Goal: Task Accomplishment & Management: Complete application form

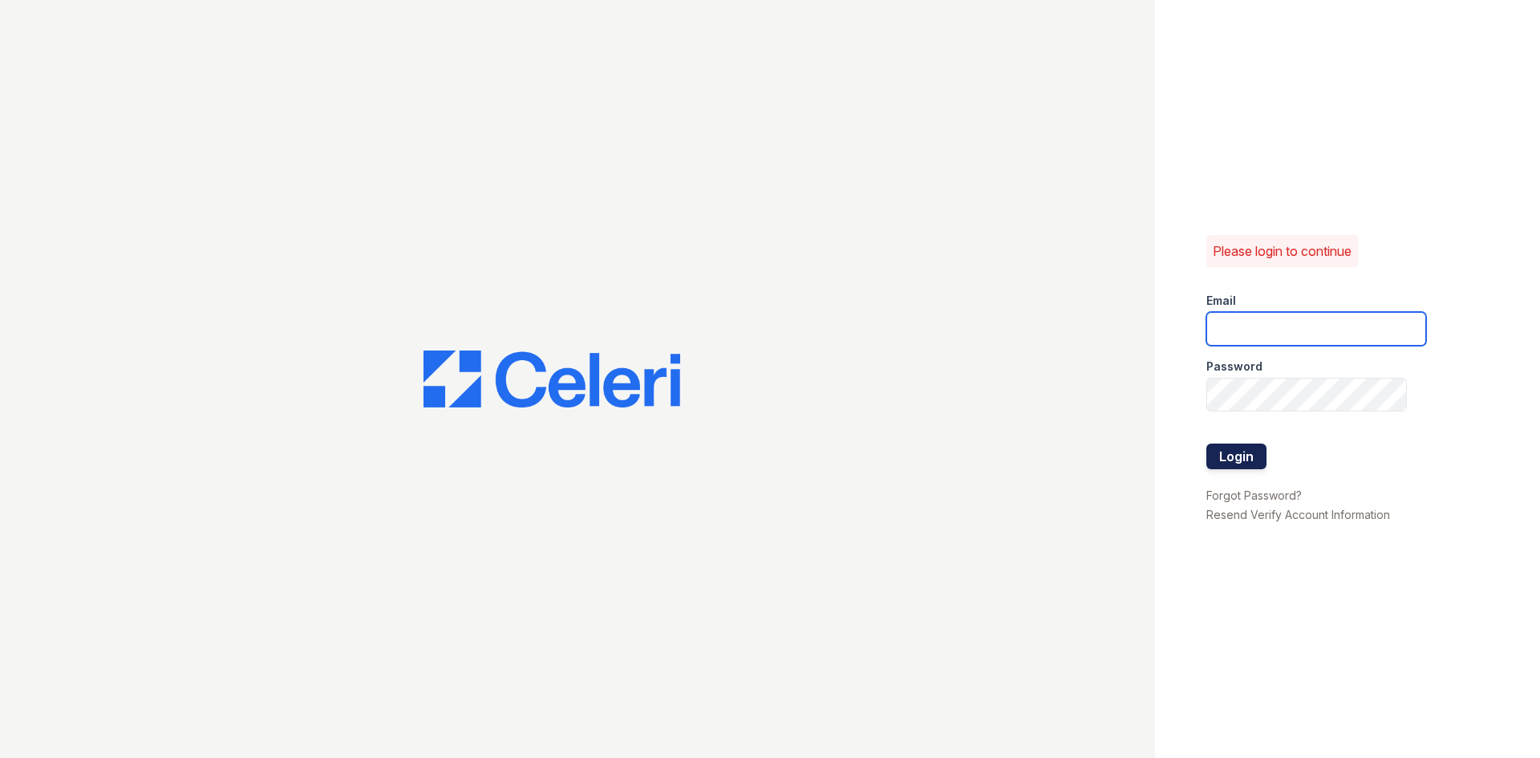
type input "tgibson@trinity-pm.com"
click at [1224, 457] on button "Login" at bounding box center [1237, 457] width 60 height 26
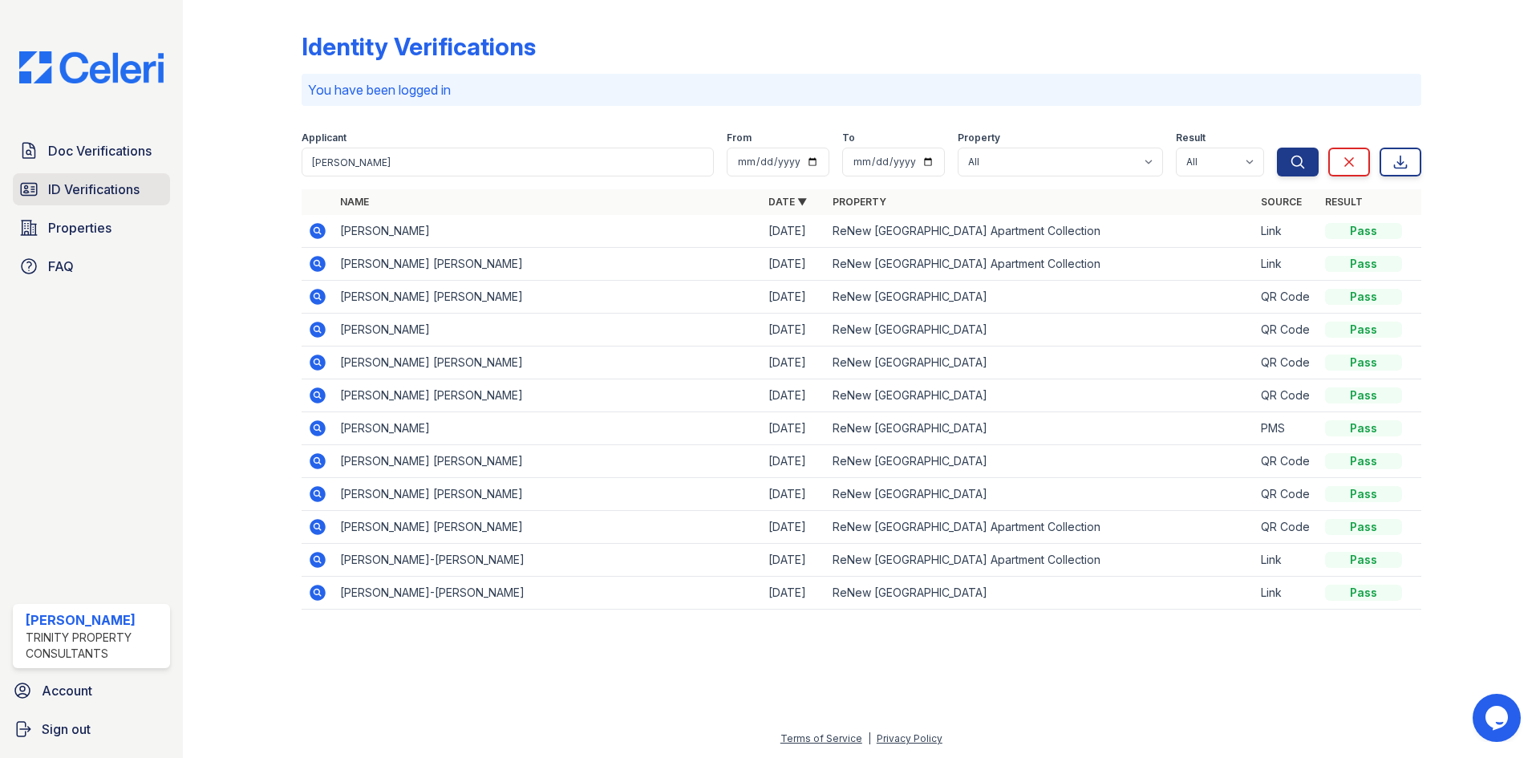
click at [62, 189] on span "ID Verifications" at bounding box center [93, 189] width 91 height 19
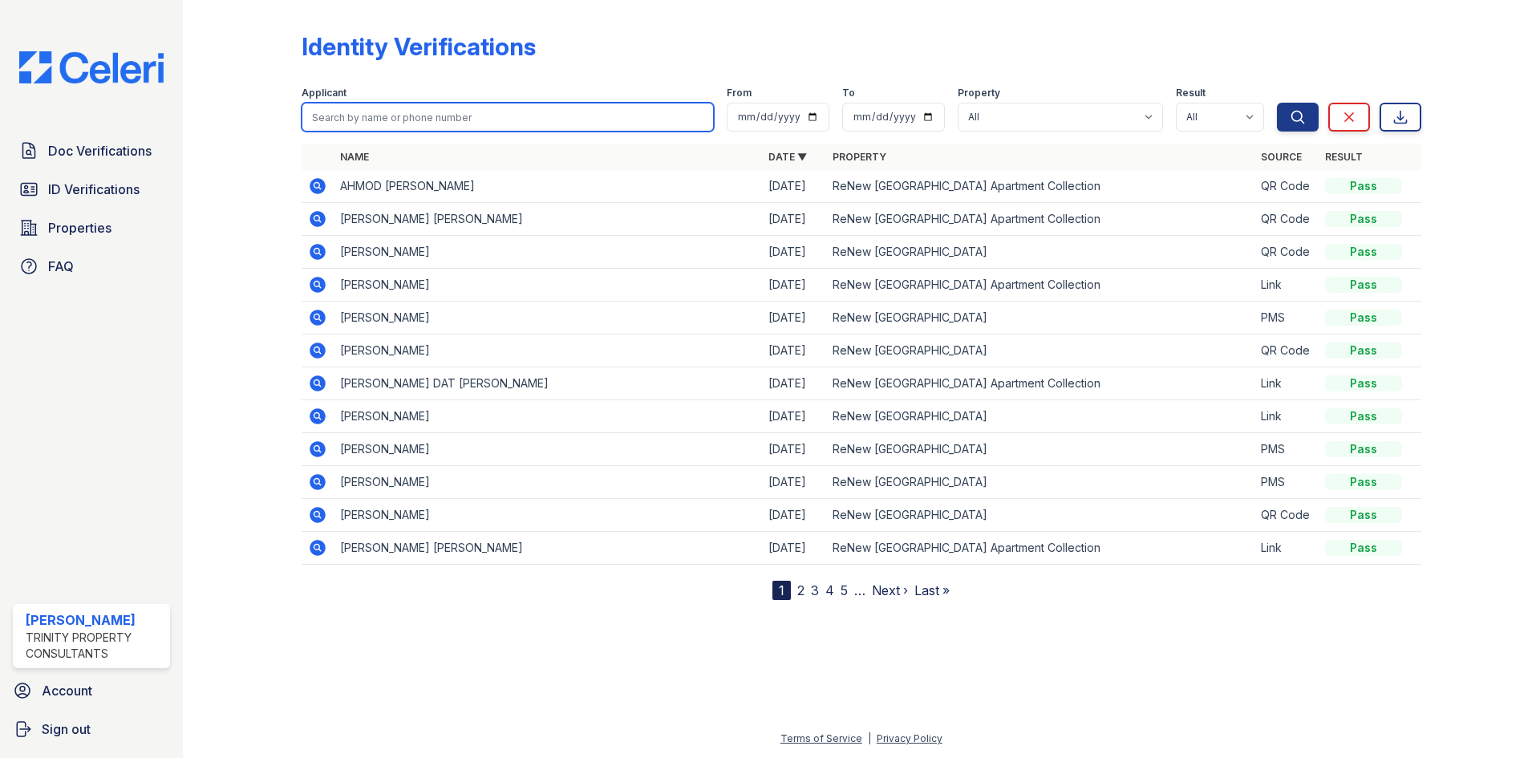
click at [554, 107] on input "search" at bounding box center [508, 117] width 412 height 29
type input "[PERSON_NAME]"
click at [1277, 103] on button "Search" at bounding box center [1298, 117] width 42 height 29
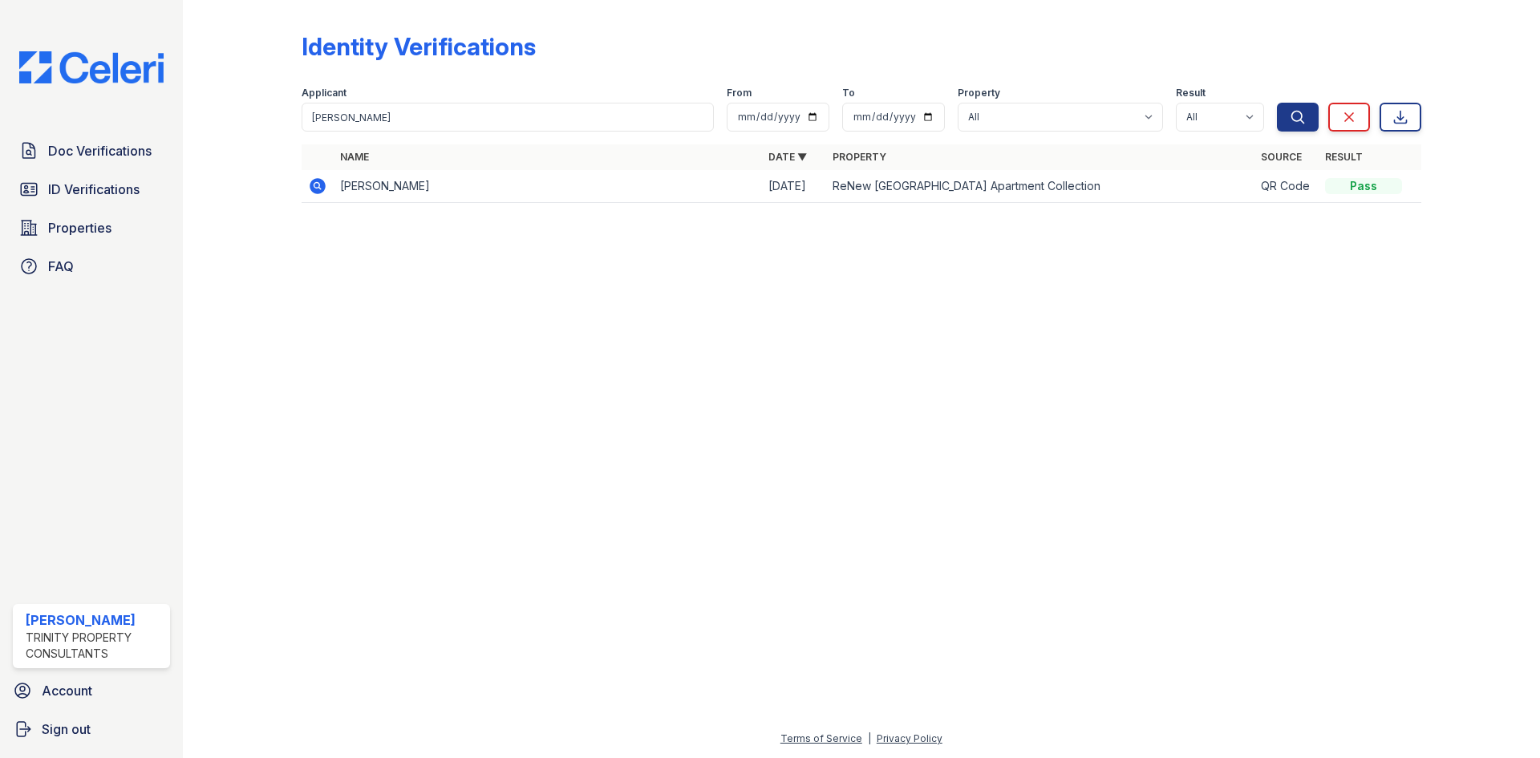
drag, startPoint x: 604, startPoint y: 98, endPoint x: 604, endPoint y: 107, distance: 8.8
click at [604, 107] on div "Applicant [PERSON_NAME]" at bounding box center [508, 109] width 412 height 45
click at [604, 107] on input "[PERSON_NAME]" at bounding box center [508, 117] width 412 height 29
type input "stephen"
click at [1277, 103] on button "Search" at bounding box center [1298, 117] width 42 height 29
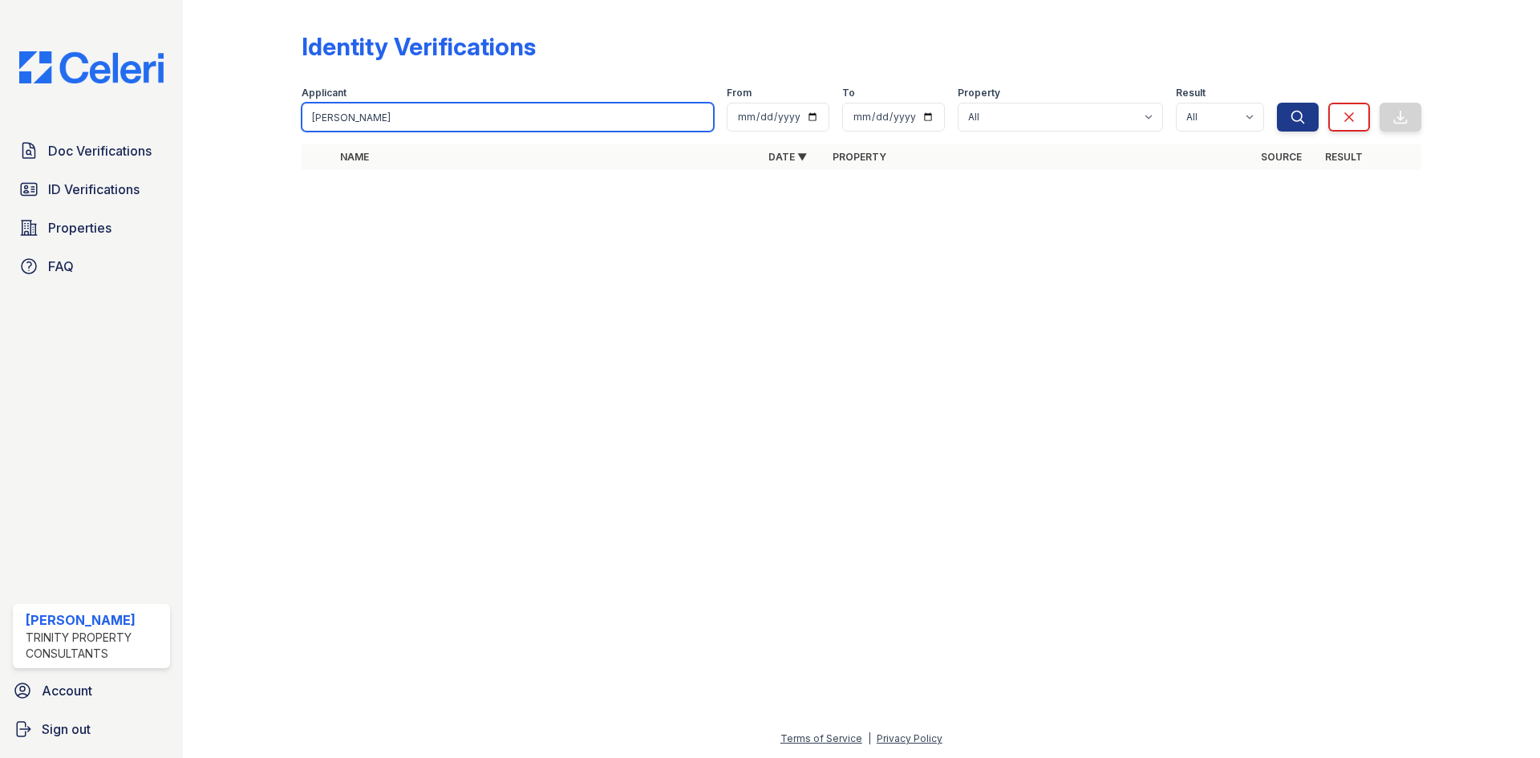
click at [604, 107] on input "stephen" at bounding box center [508, 117] width 412 height 29
type input "banks"
click at [1277, 103] on button "Search" at bounding box center [1298, 117] width 42 height 29
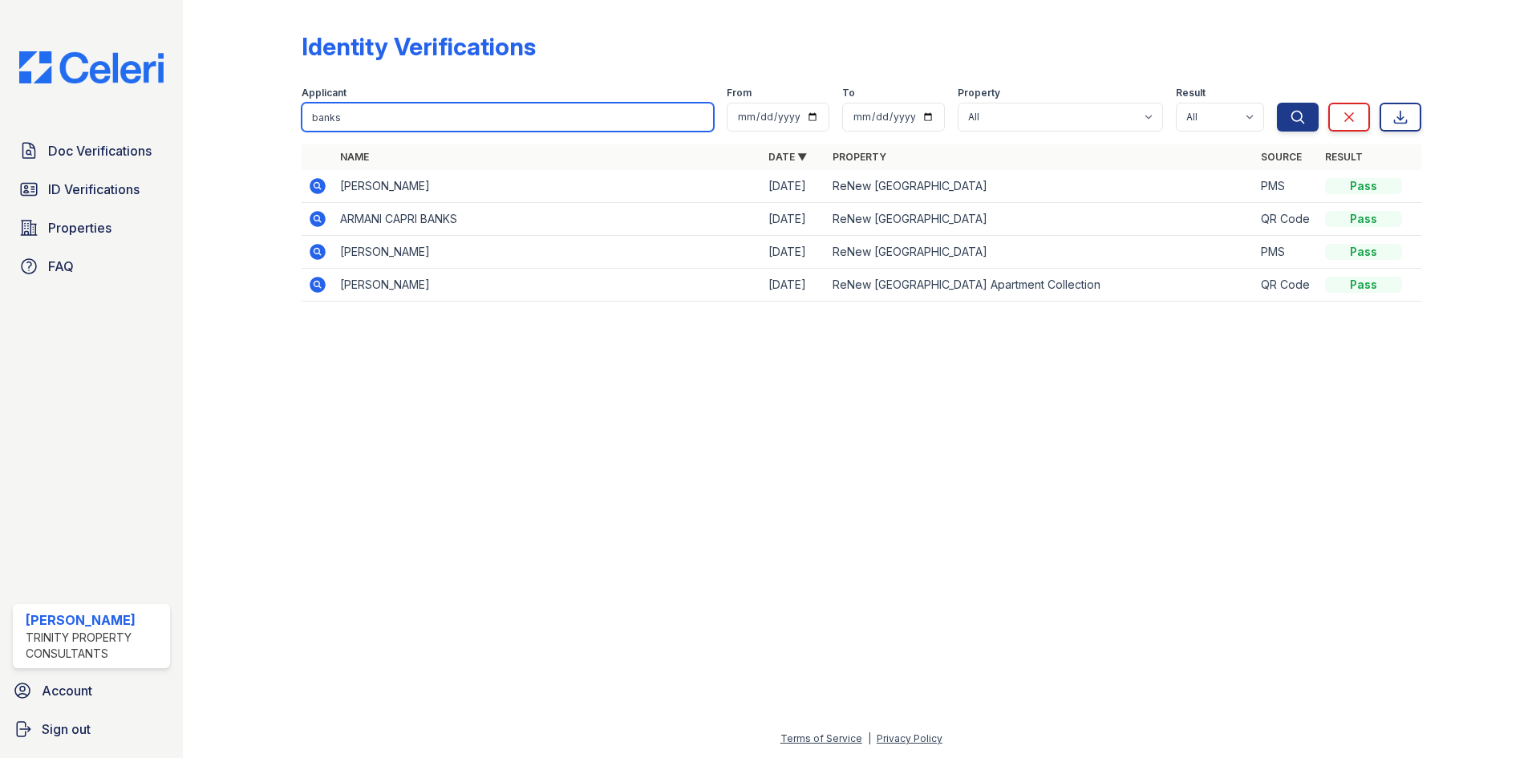
click at [387, 107] on input "banks" at bounding box center [508, 117] width 412 height 29
type input "allison martin"
click at [1277, 103] on button "Search" at bounding box center [1298, 117] width 42 height 29
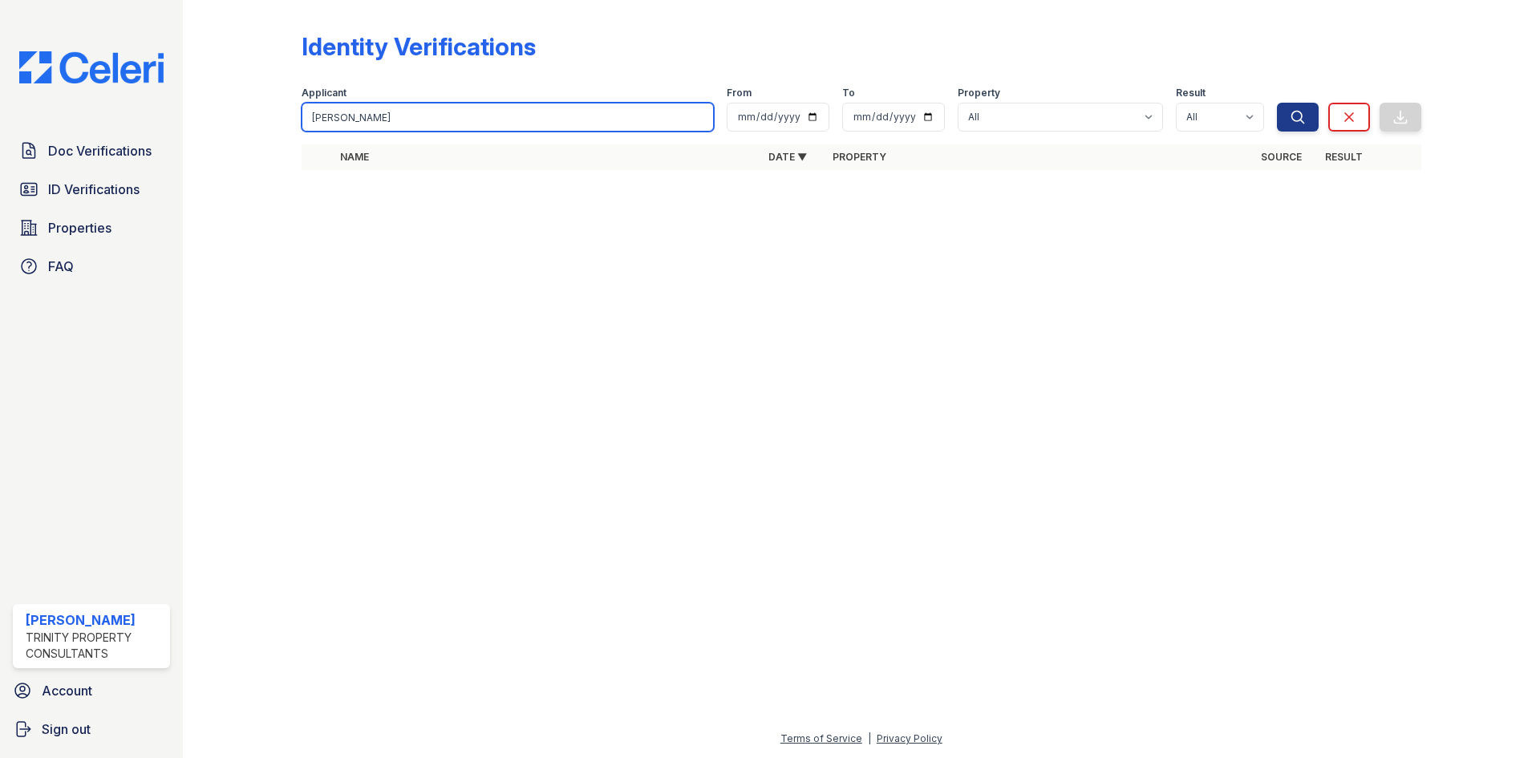
click at [386, 107] on input "allison martin" at bounding box center [508, 117] width 412 height 29
type input "martin"
click at [1277, 103] on button "Search" at bounding box center [1298, 117] width 42 height 29
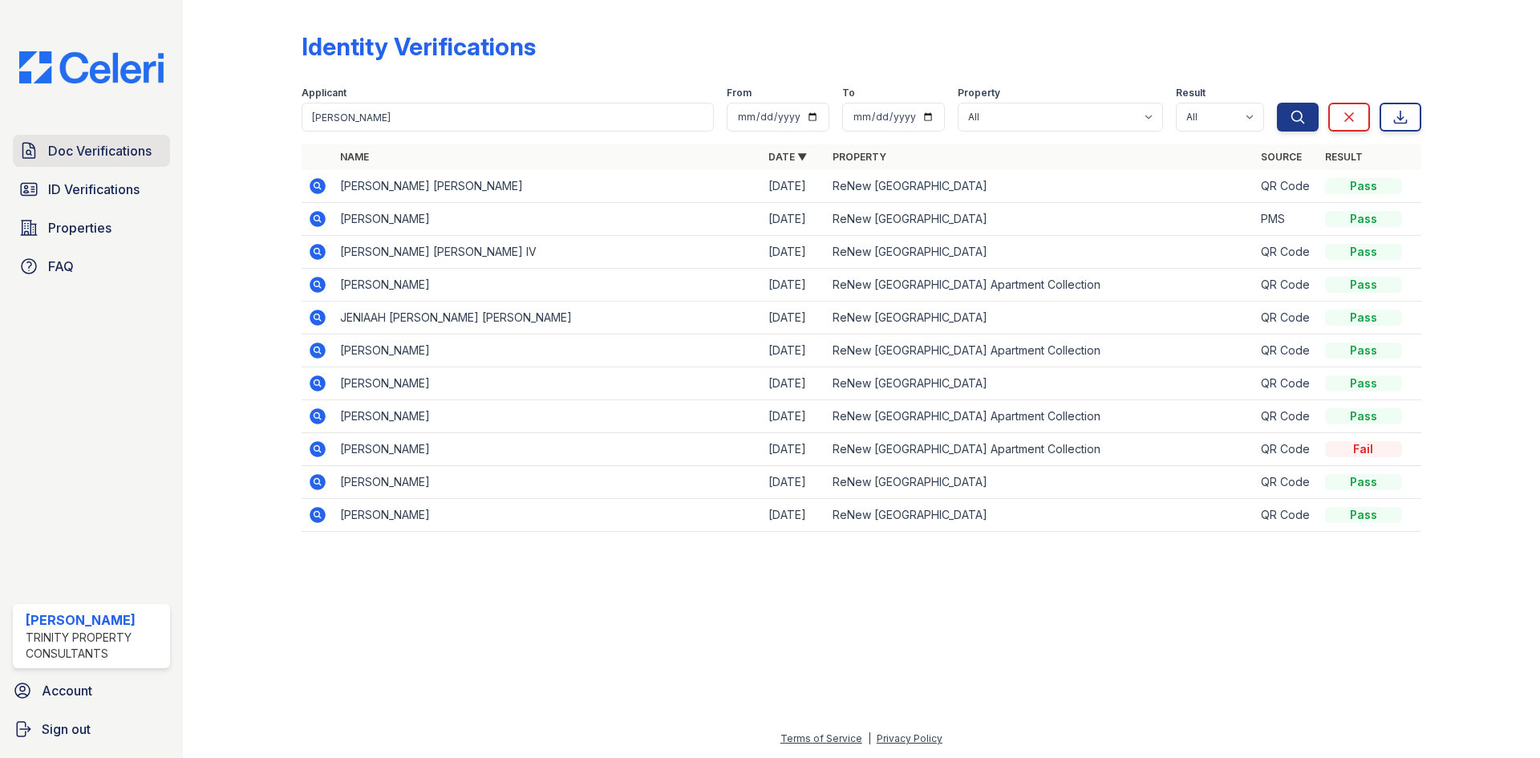
click at [140, 155] on span "Doc Verifications" at bounding box center [99, 150] width 103 height 19
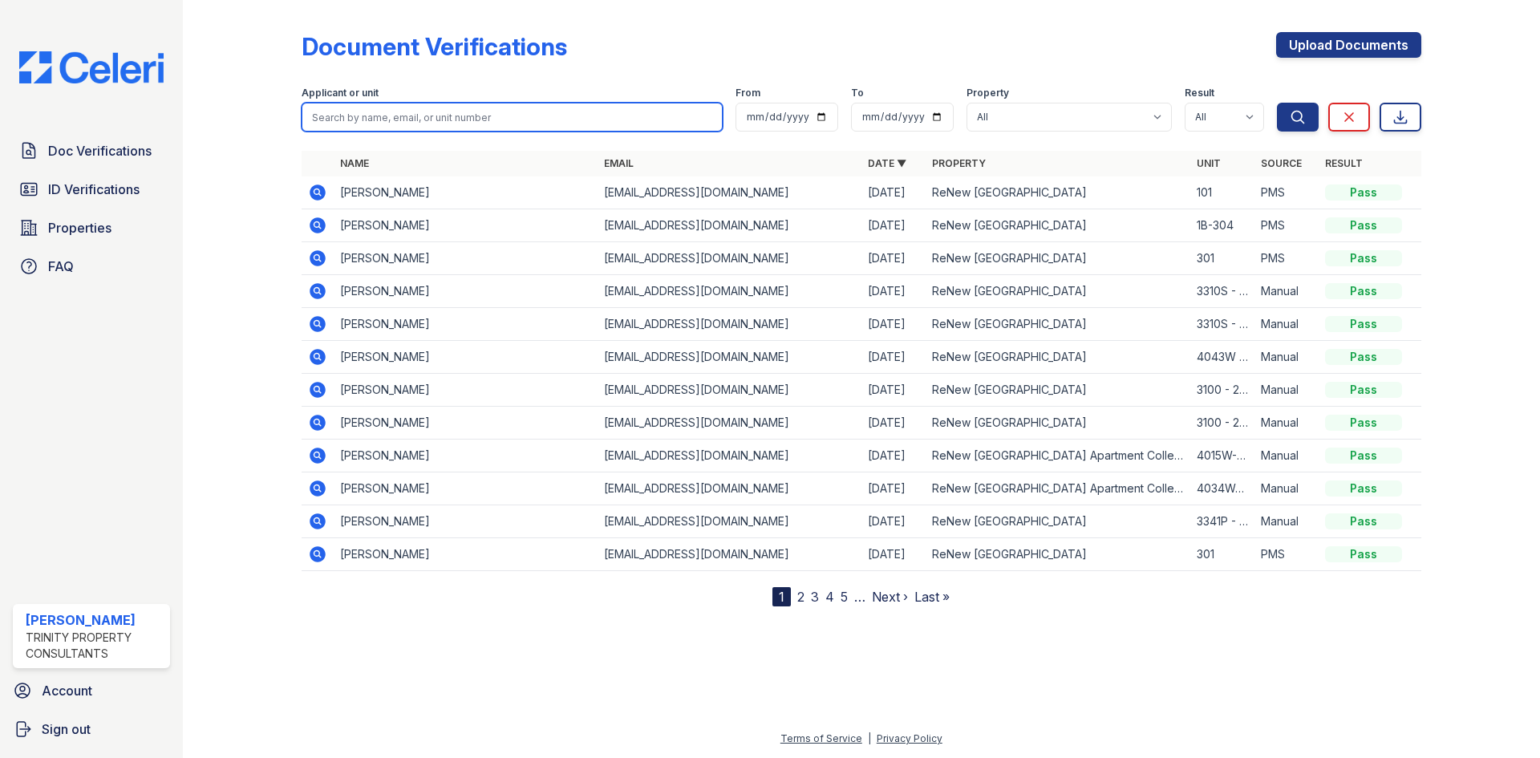
click at [370, 122] on input "search" at bounding box center [512, 117] width 421 height 29
type input "martinb"
click at [1277, 103] on button "Search" at bounding box center [1298, 117] width 42 height 29
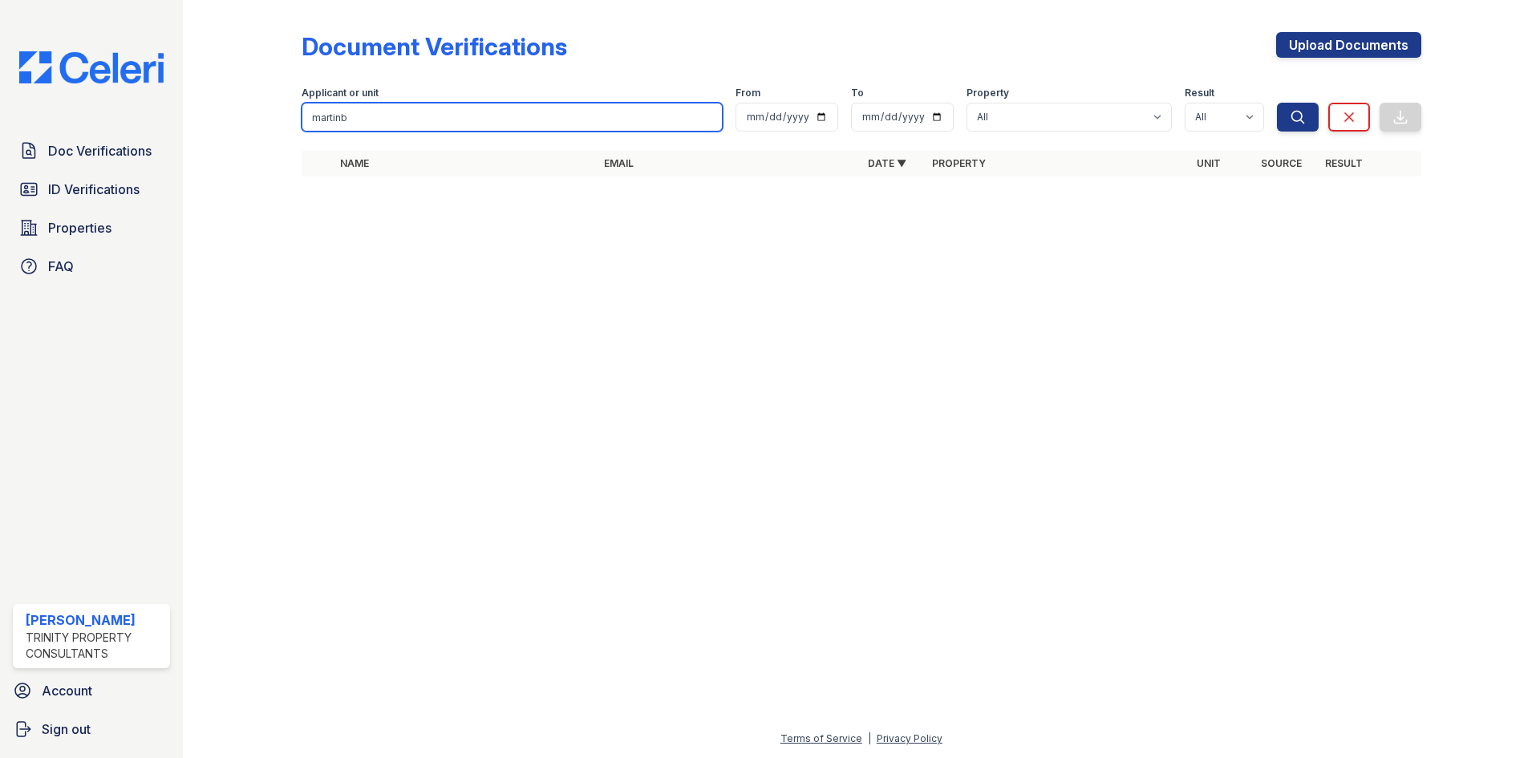
click at [373, 121] on input "martinb" at bounding box center [512, 117] width 421 height 29
type input "martin"
click at [1277, 103] on button "Search" at bounding box center [1298, 117] width 42 height 29
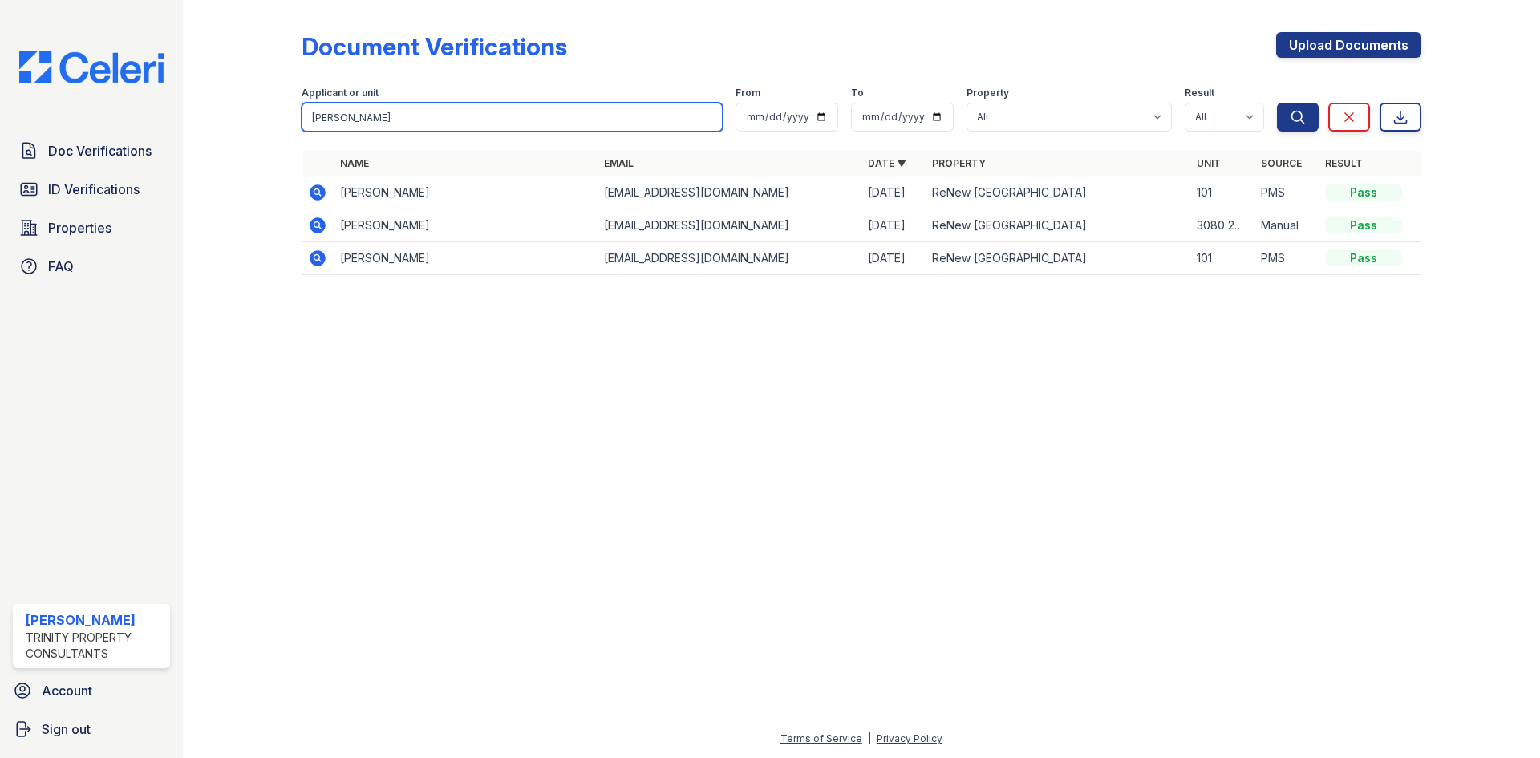
click at [420, 120] on input "martin" at bounding box center [512, 117] width 421 height 29
type input "banks"
click at [1277, 103] on button "Search" at bounding box center [1298, 117] width 42 height 29
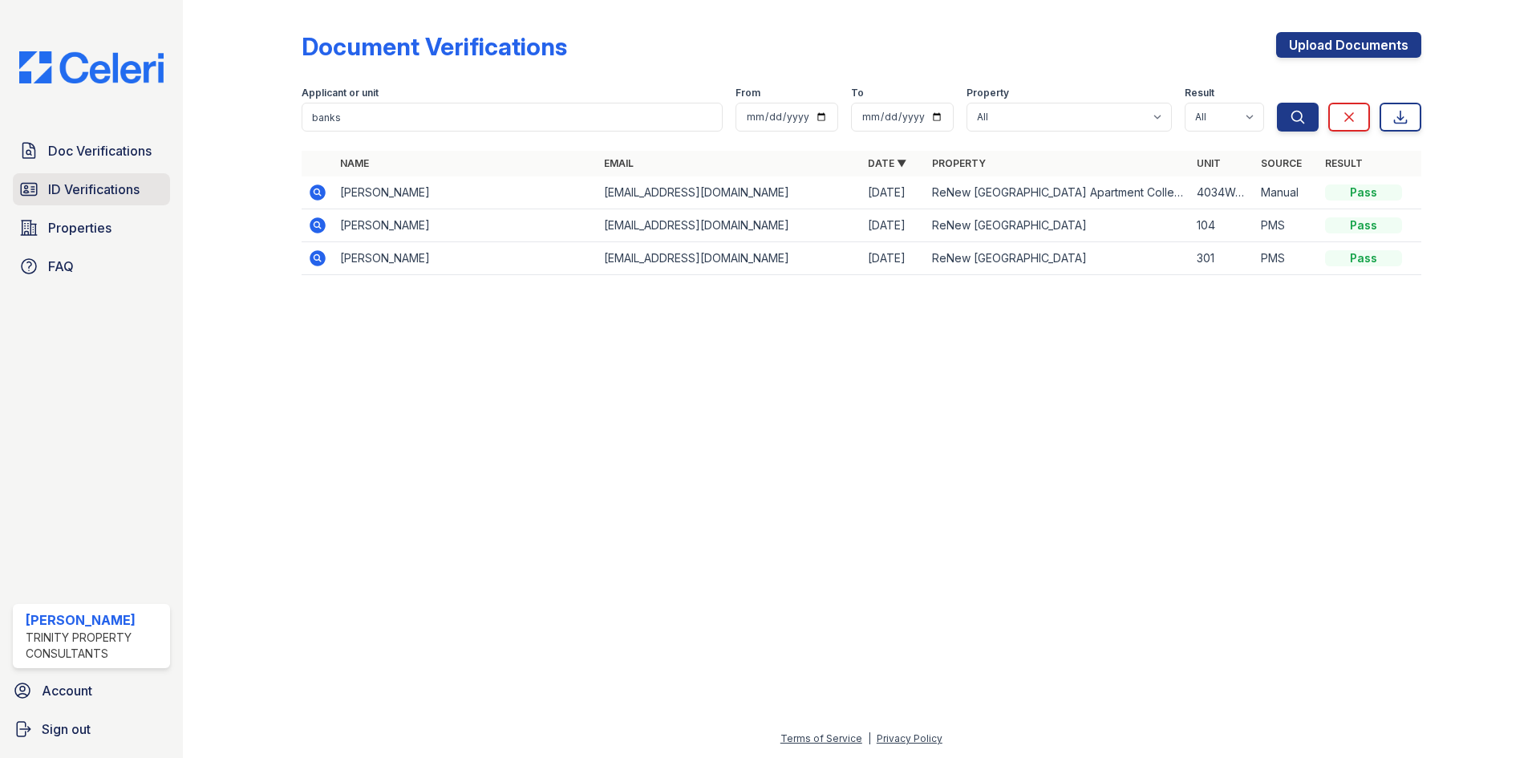
click at [71, 197] on span "ID Verifications" at bounding box center [93, 189] width 91 height 19
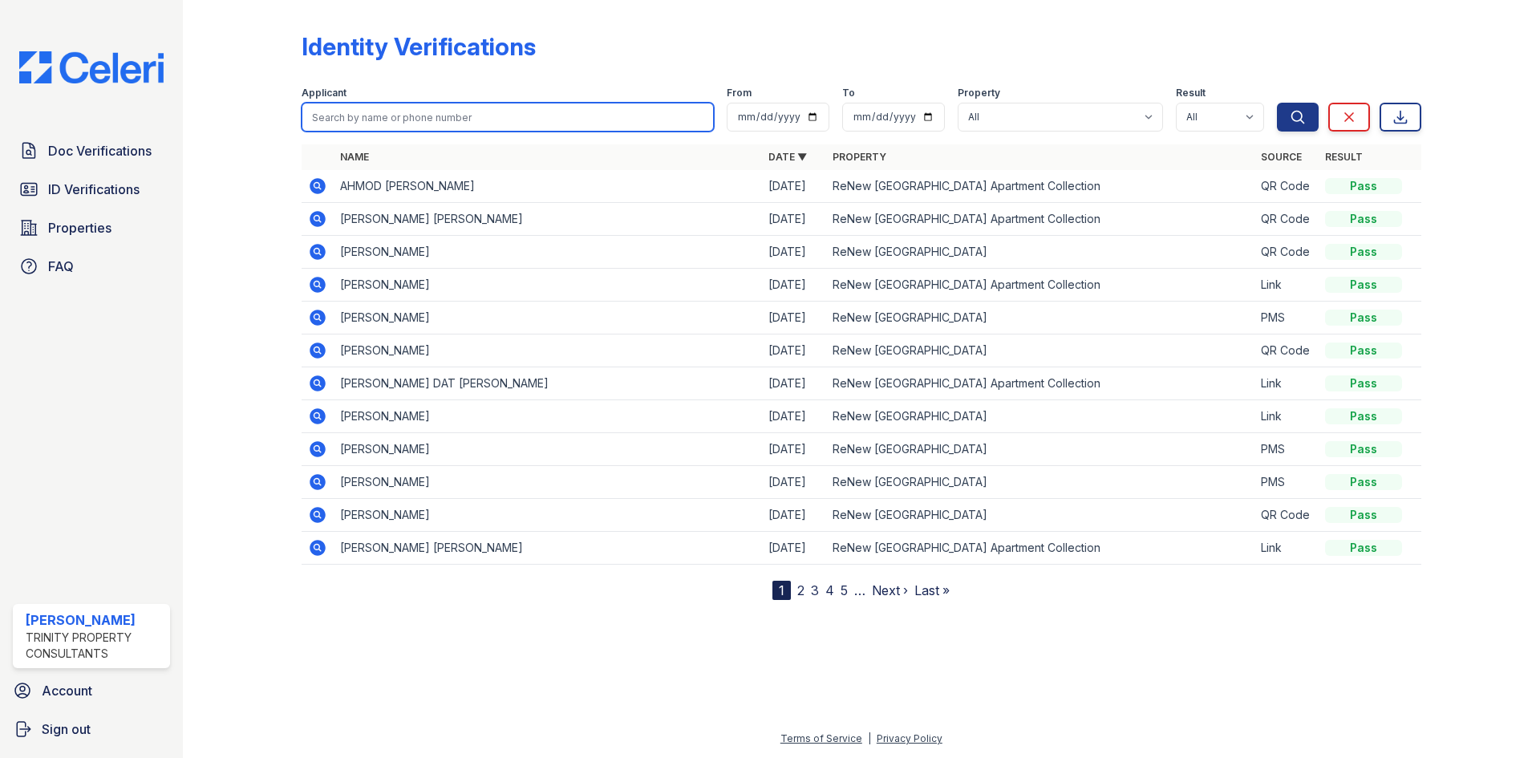
click at [447, 117] on input "search" at bounding box center [508, 117] width 412 height 29
type input "young"
click at [1277, 103] on button "Search" at bounding box center [1298, 117] width 42 height 29
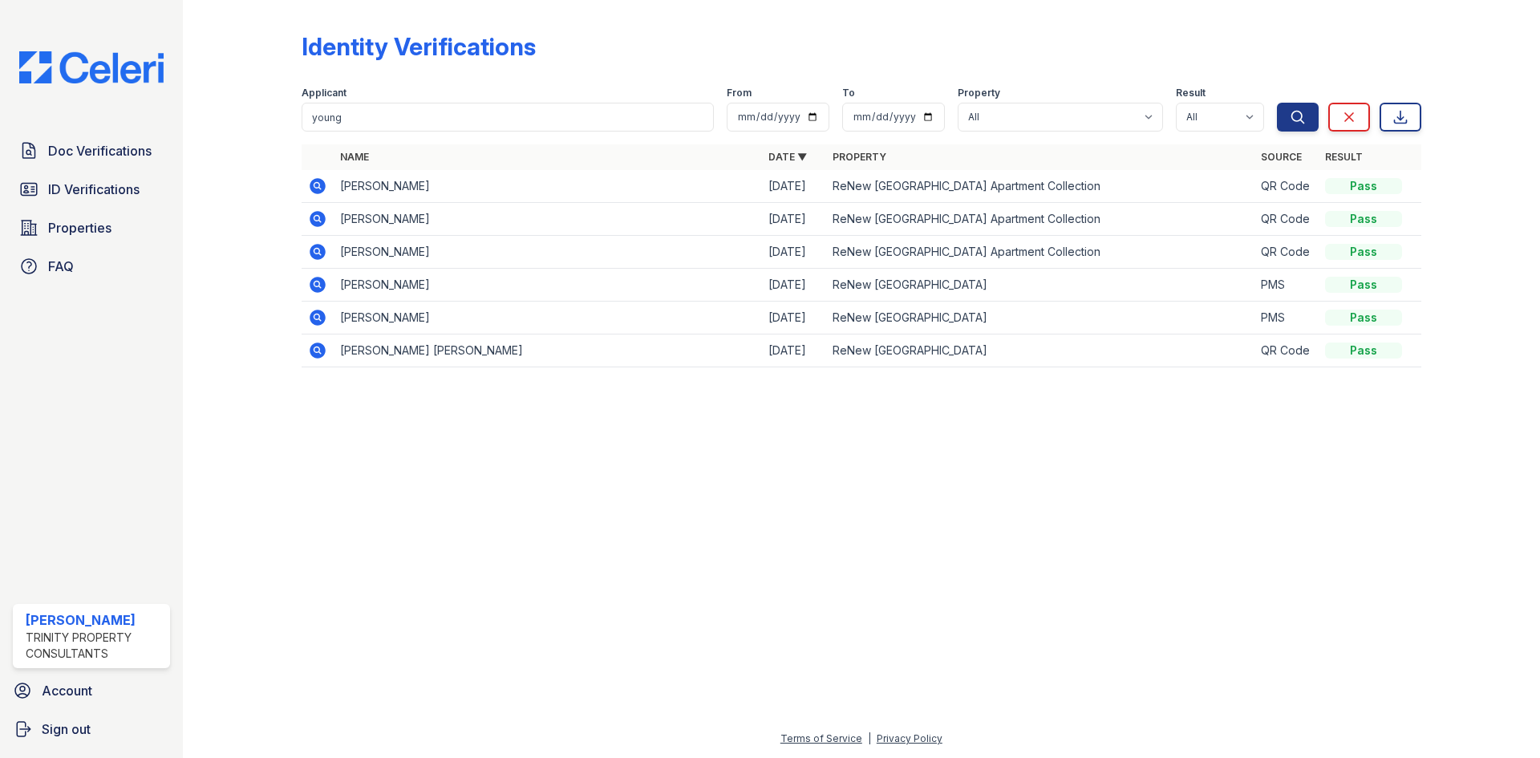
click at [323, 243] on icon at bounding box center [317, 251] width 19 height 19
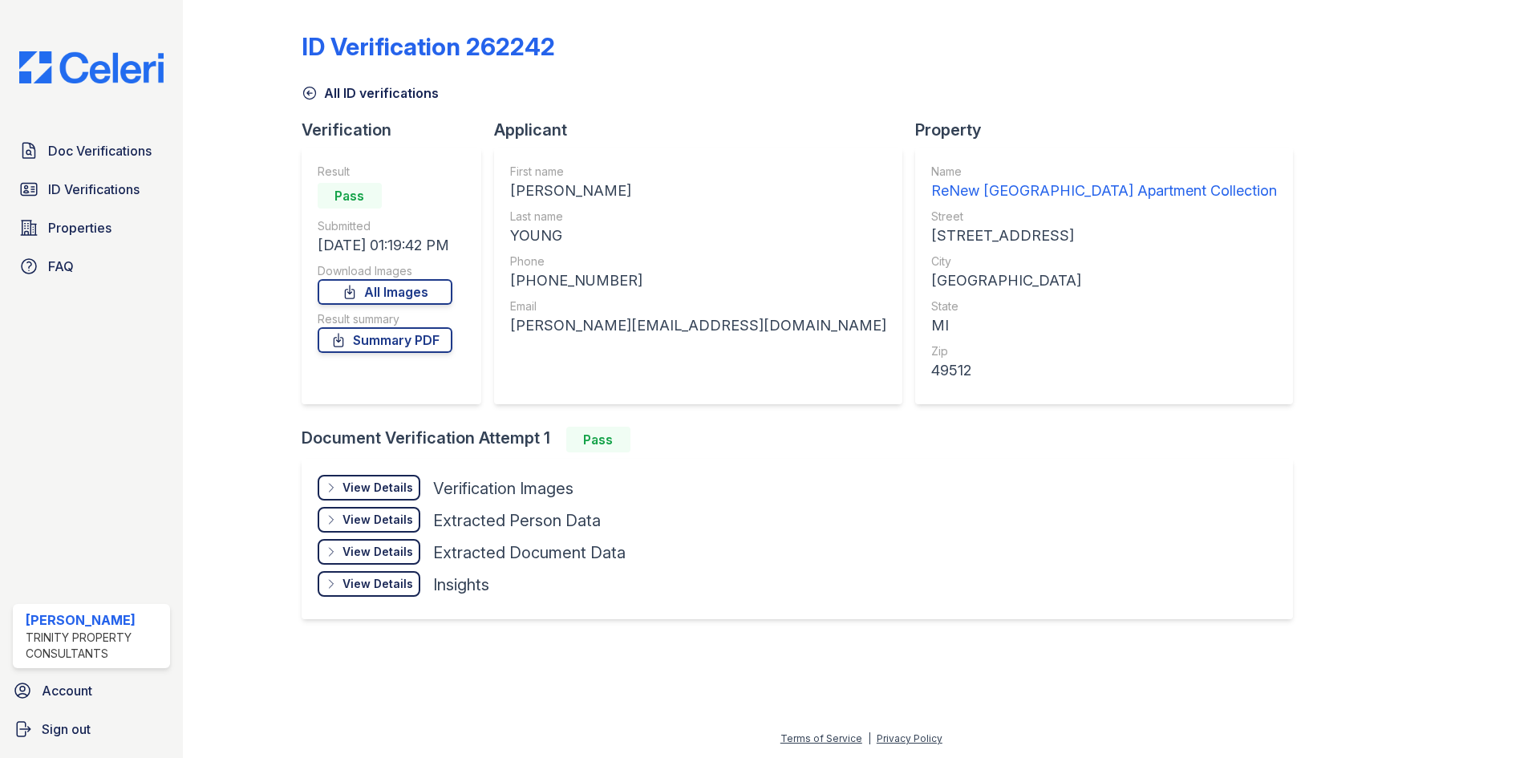
click at [358, 493] on div "View Details" at bounding box center [378, 488] width 71 height 16
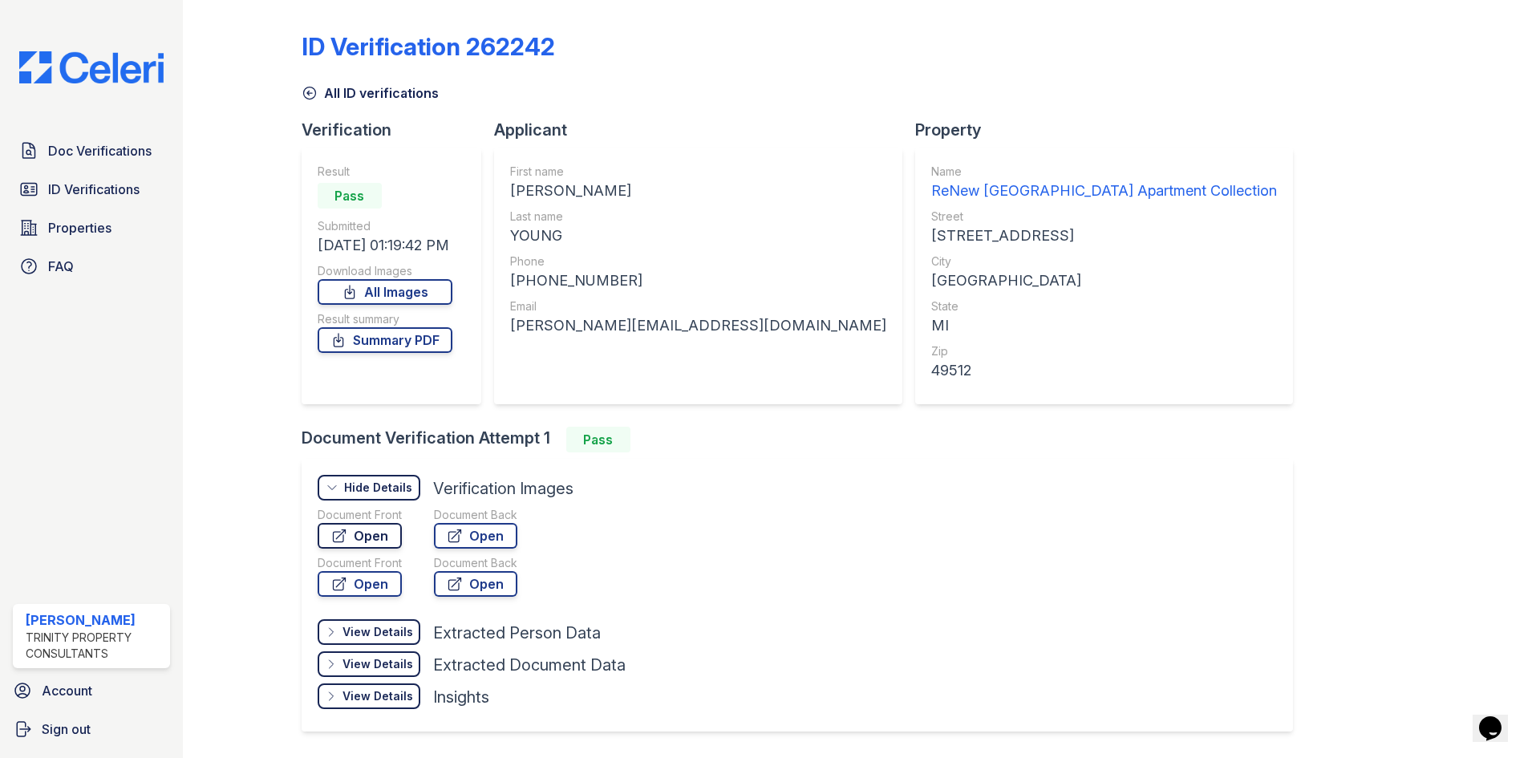
click at [377, 535] on link "Open" at bounding box center [360, 536] width 84 height 26
click at [470, 534] on link "Open" at bounding box center [475, 536] width 83 height 26
click at [379, 333] on link "Summary PDF" at bounding box center [385, 340] width 135 height 26
click at [110, 156] on span "Doc Verifications" at bounding box center [99, 150] width 103 height 19
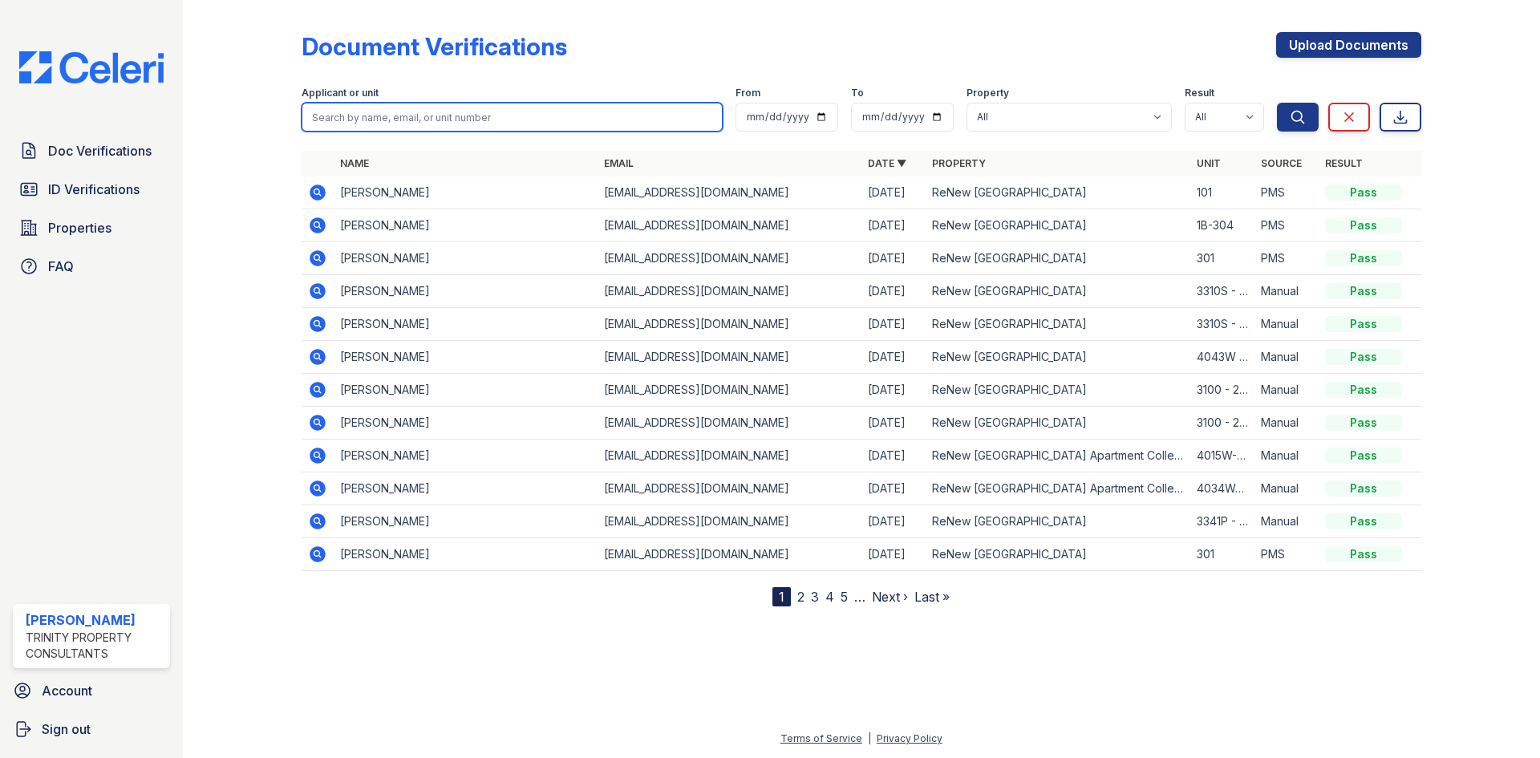
click at [403, 123] on input "search" at bounding box center [512, 117] width 421 height 29
type input "young"
click at [1277, 103] on button "Search" at bounding box center [1298, 117] width 42 height 29
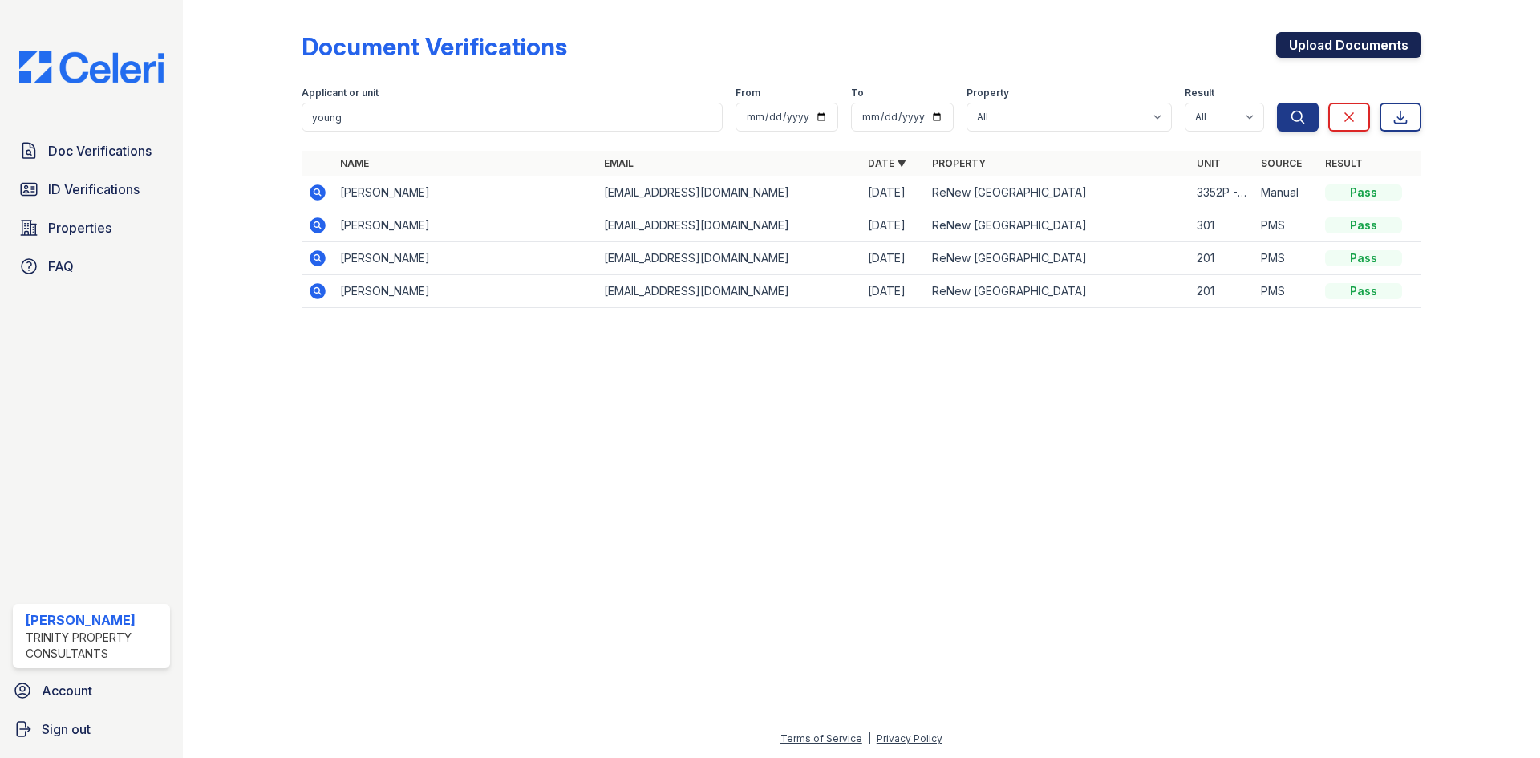
click at [1300, 38] on link "Upload Documents" at bounding box center [1348, 45] width 145 height 26
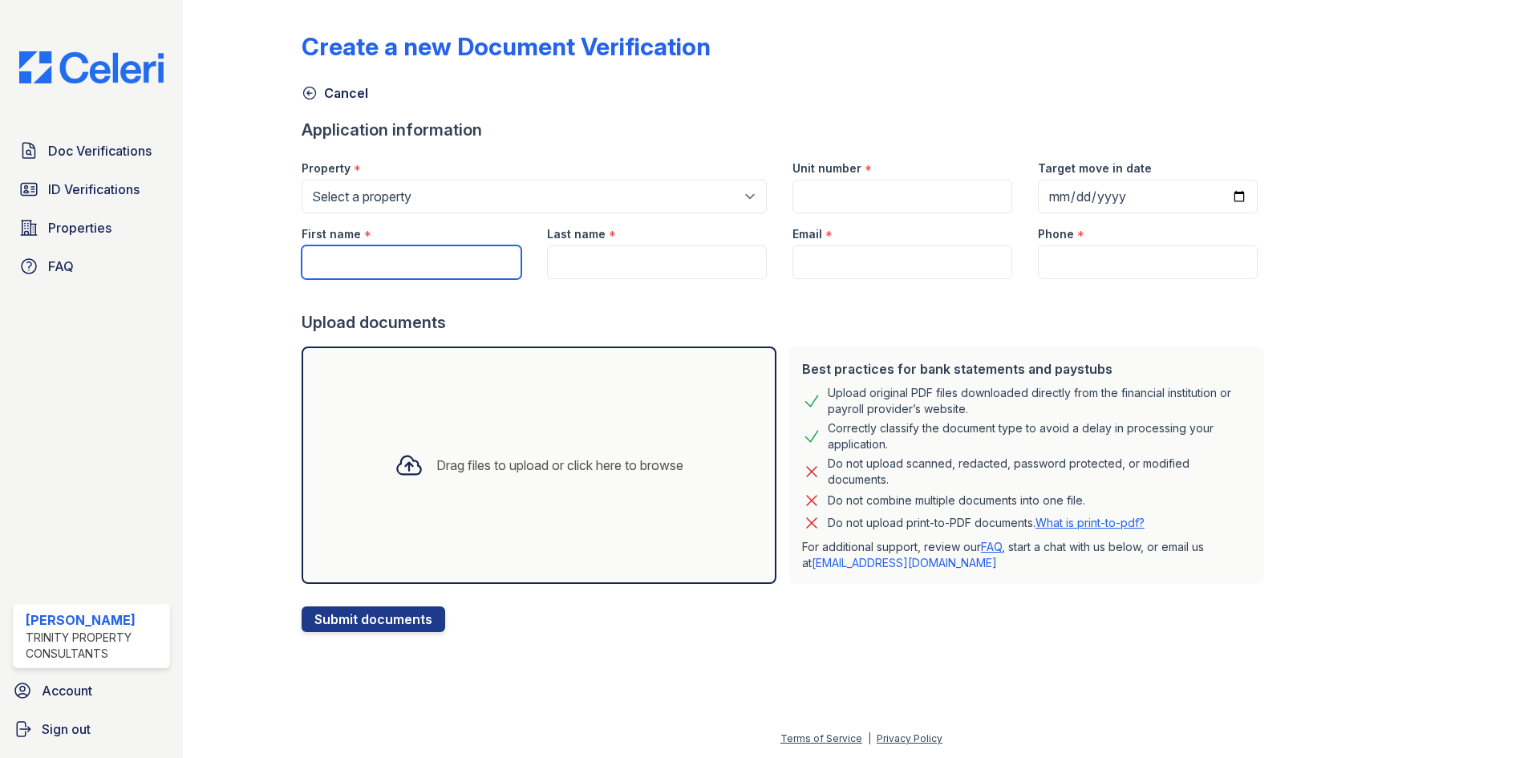
click at [320, 269] on input "First name" at bounding box center [412, 262] width 220 height 34
type input "Tiffany"
click at [590, 260] on input "Last name" at bounding box center [657, 262] width 220 height 34
type input "Young"
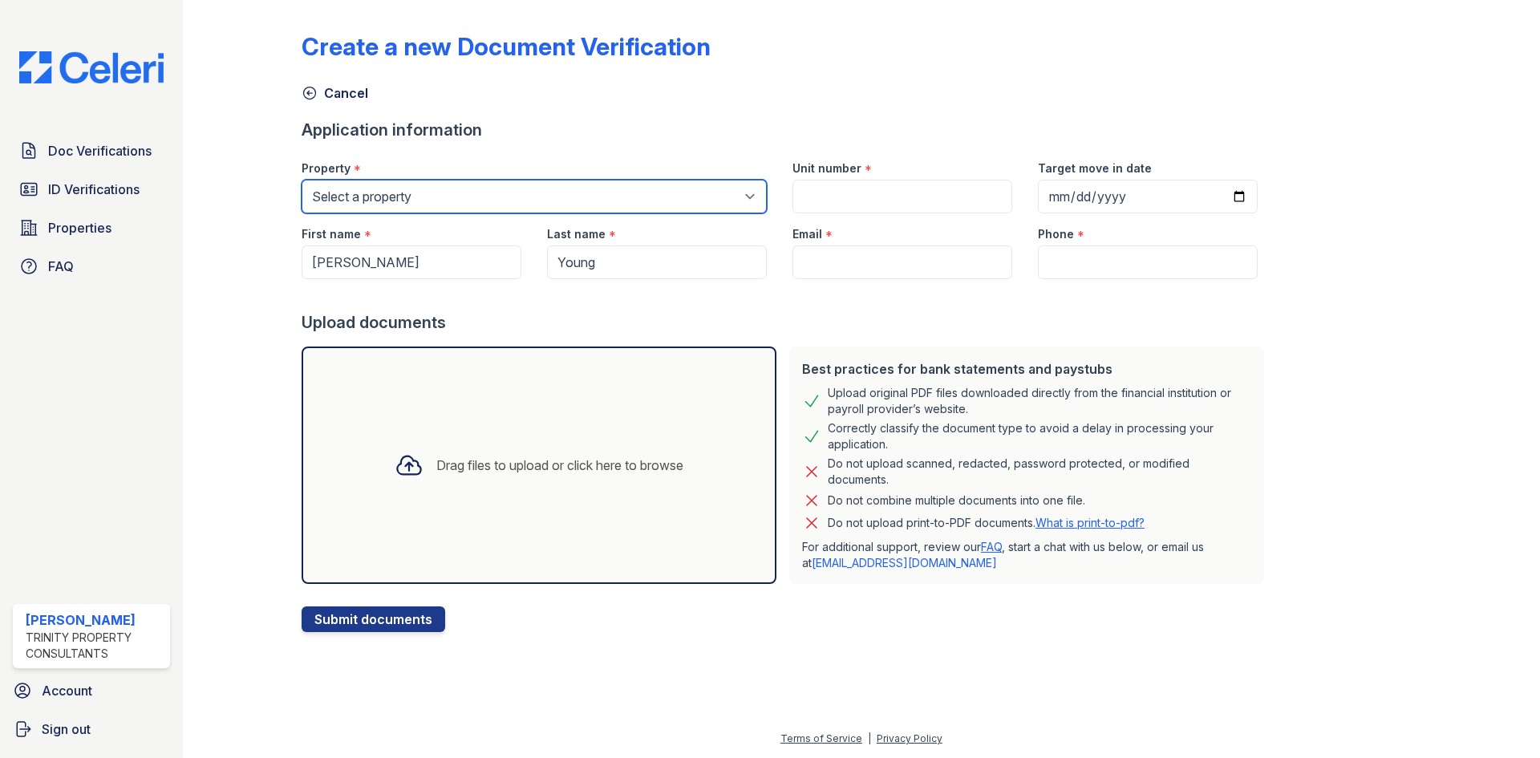
drag, startPoint x: 567, startPoint y: 197, endPoint x: 562, endPoint y: 209, distance: 13.3
click at [567, 197] on select "Select a property ReNew Woodland Ranch Apartment Collection ReNew Woodland Ranc…" at bounding box center [534, 197] width 465 height 34
select select "141"
click at [302, 180] on select "Select a property ReNew Woodland Ranch Apartment Collection ReNew Woodland Ranc…" at bounding box center [534, 197] width 465 height 34
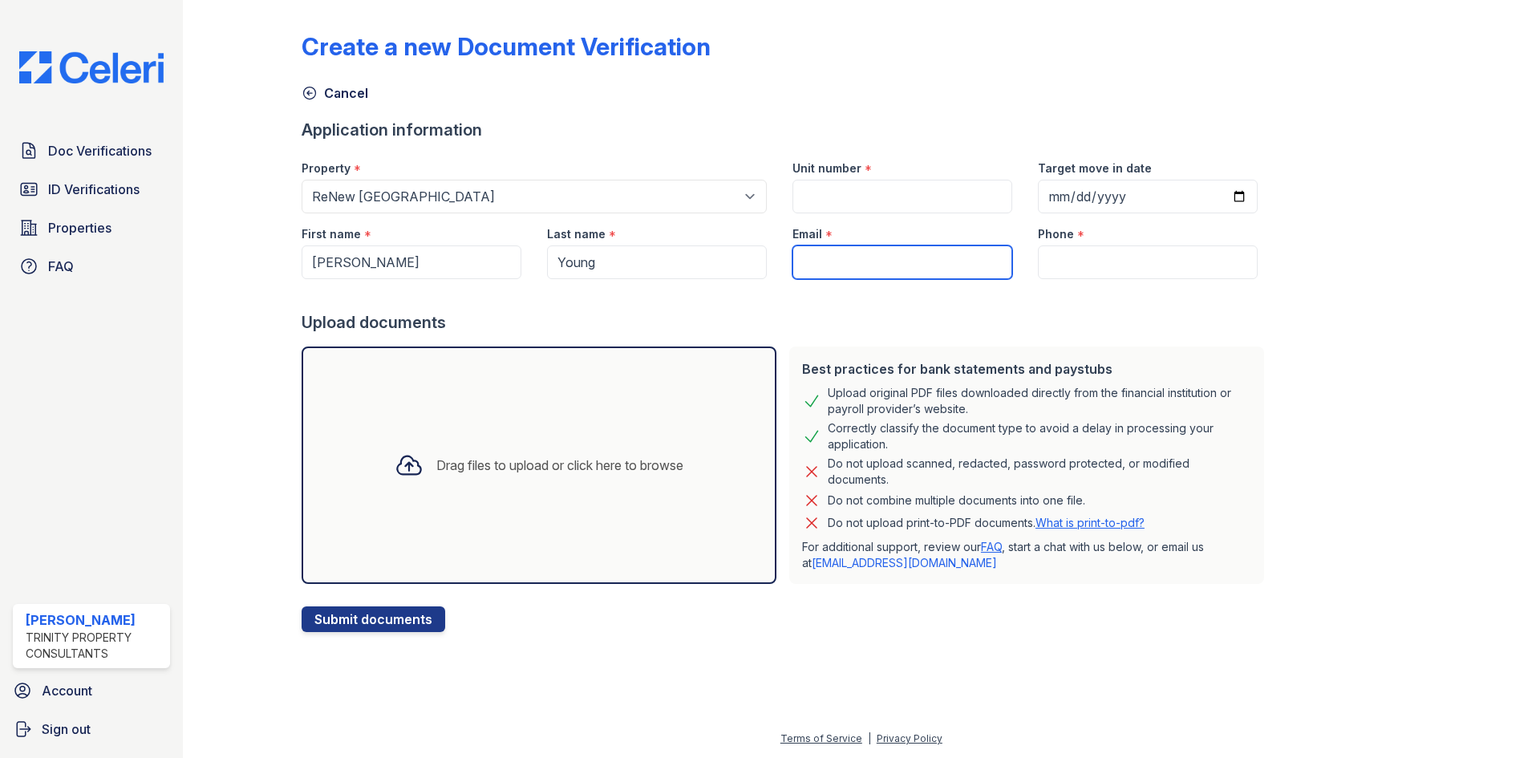
click at [849, 265] on input "Email" at bounding box center [903, 262] width 220 height 34
paste input "tiffany.ane36@gmail.com"
type input "tiffany.ane36@gmail.com"
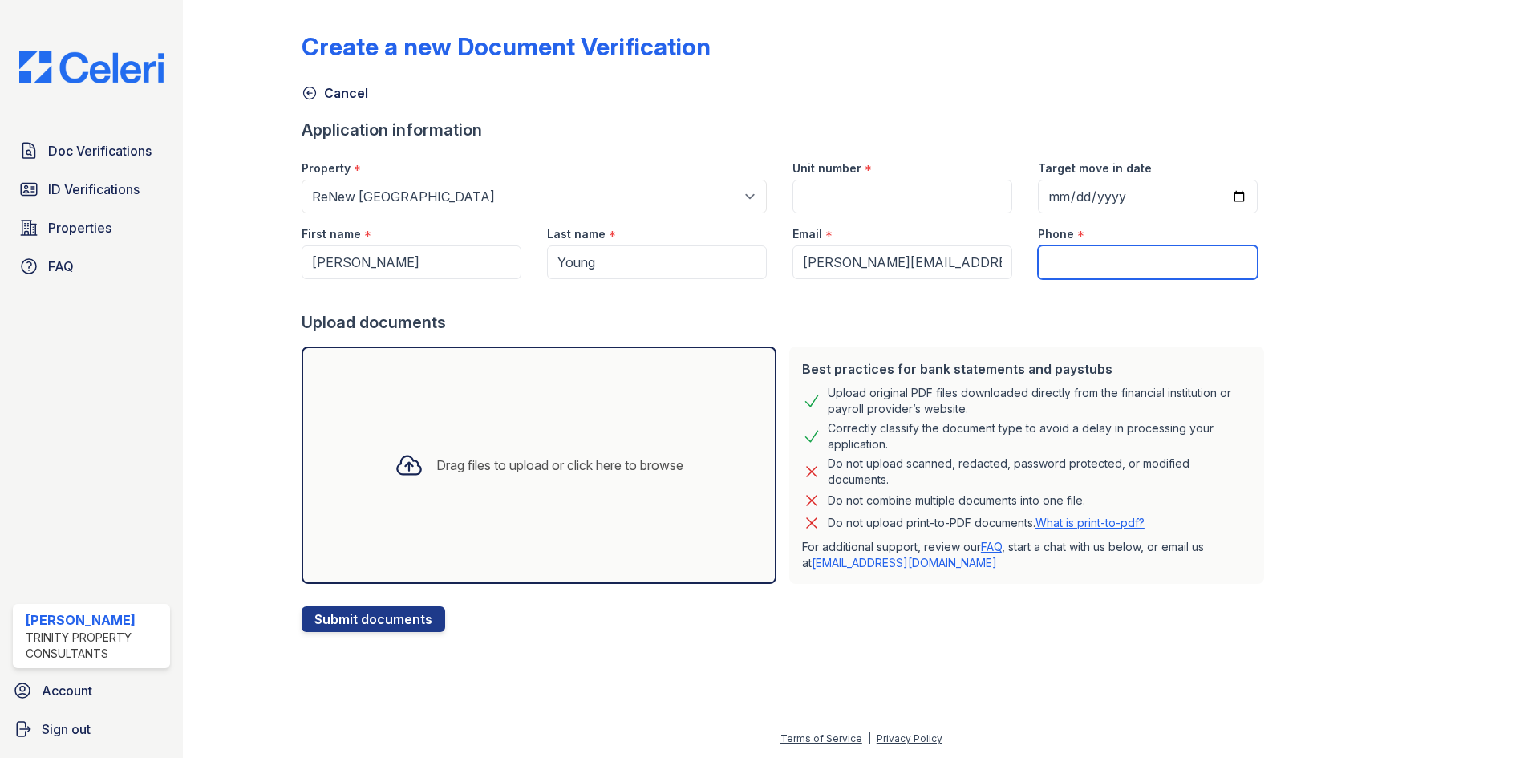
click at [1085, 261] on input "Phone" at bounding box center [1148, 262] width 220 height 34
paste input "231-766-1399"
type input "231-766-1399"
click at [793, 210] on input "Unit number" at bounding box center [903, 197] width 220 height 34
paste input "3301S - 204"
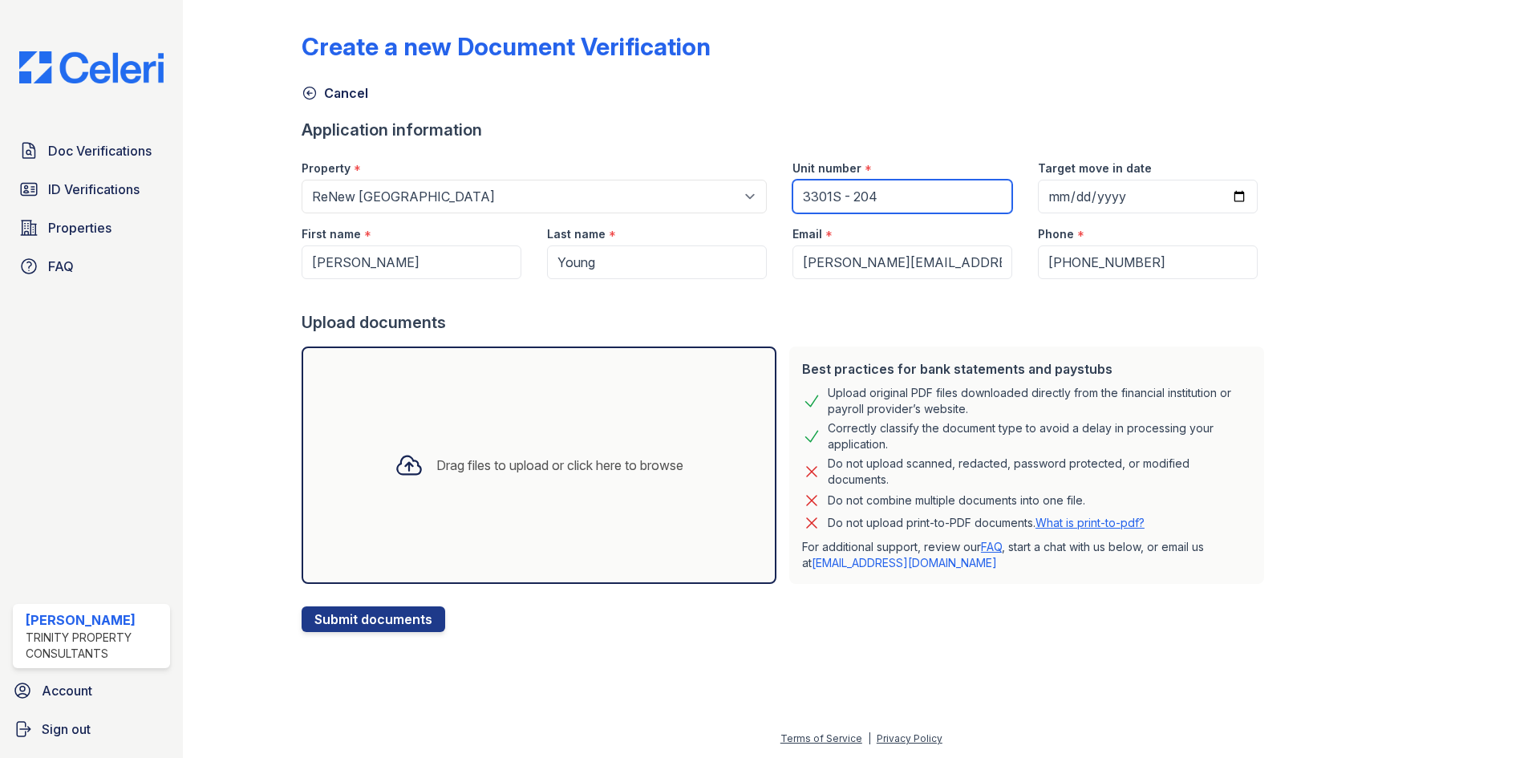
type input "3301S - 204"
click at [659, 414] on div "Drag files to upload or click here to browse" at bounding box center [539, 465] width 475 height 237
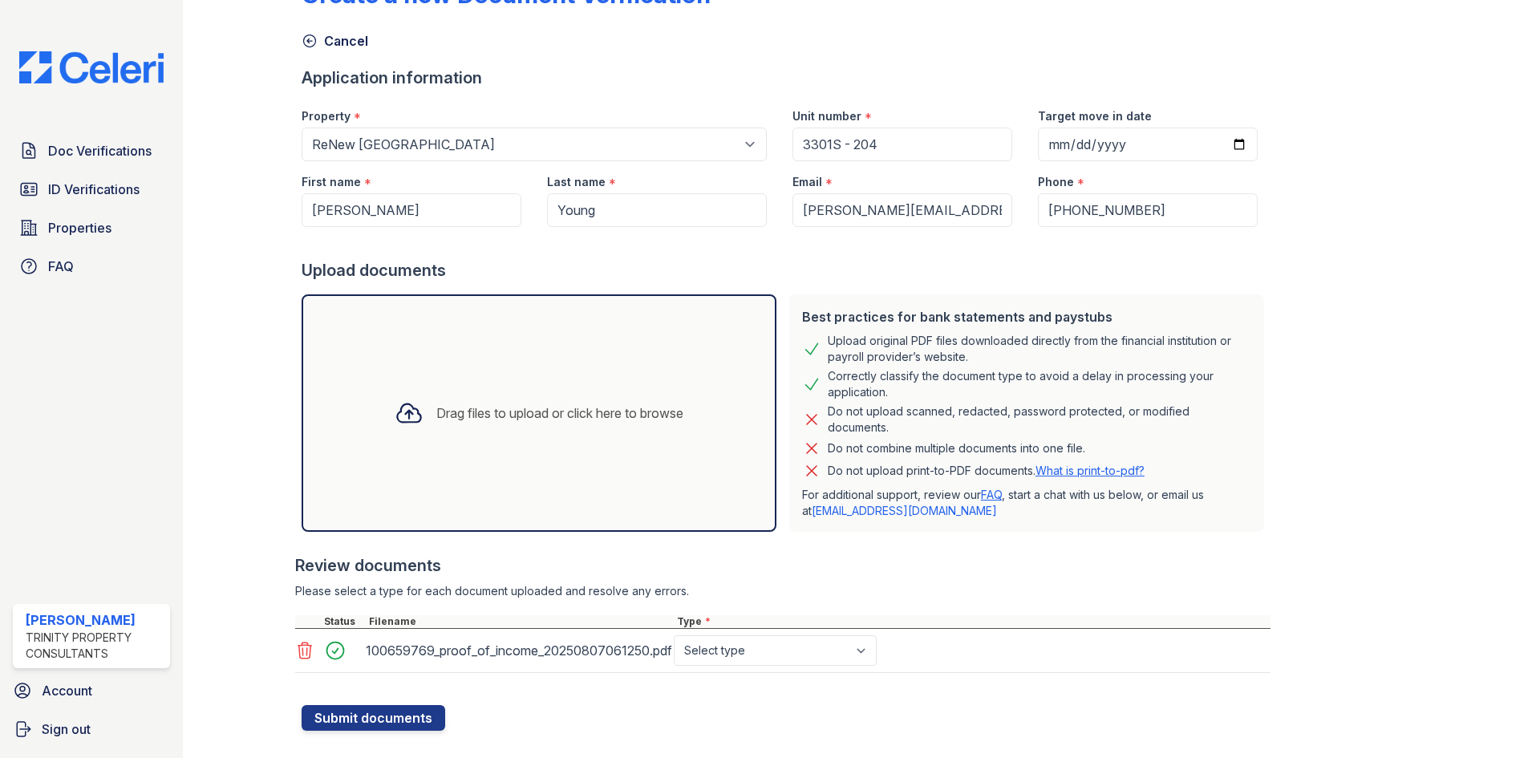
scroll to position [75, 0]
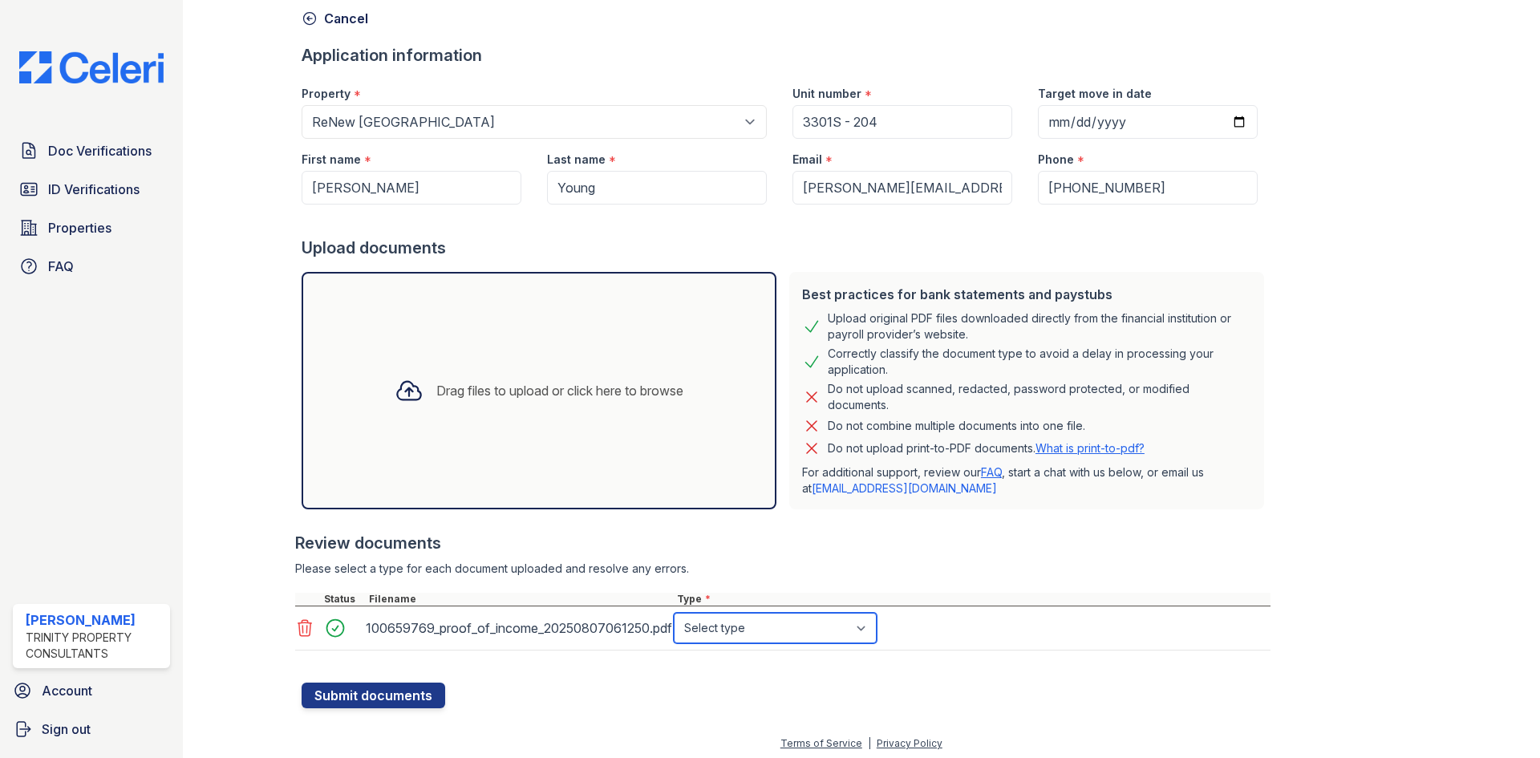
click at [772, 633] on select "Select type Paystub Bank Statement Offer Letter Tax Documents Benefit Award Let…" at bounding box center [775, 628] width 203 height 30
select select "paystub"
click at [674, 613] on select "Select type Paystub Bank Statement Offer Letter Tax Documents Benefit Award Let…" at bounding box center [775, 628] width 203 height 30
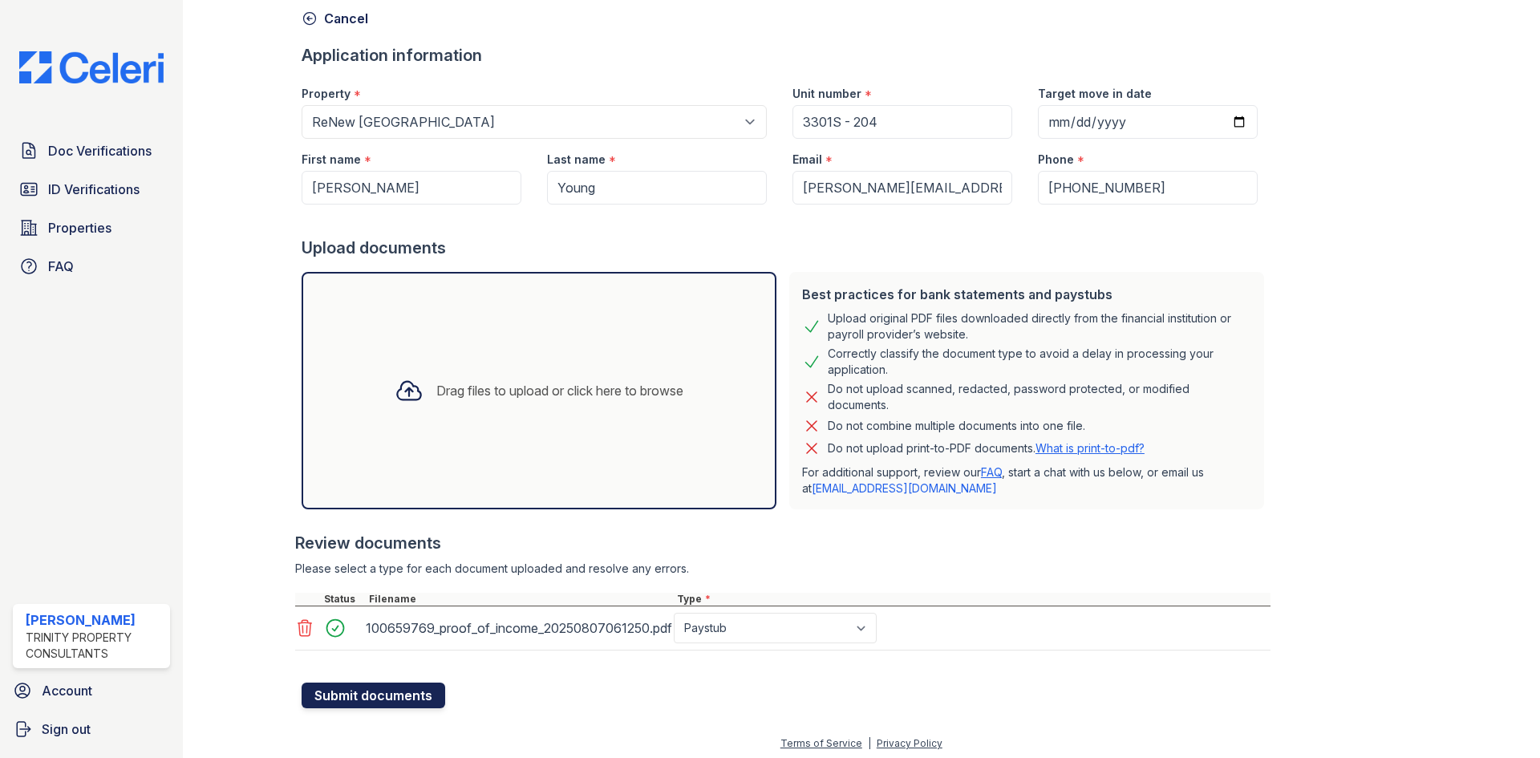
click at [415, 692] on button "Submit documents" at bounding box center [374, 696] width 144 height 26
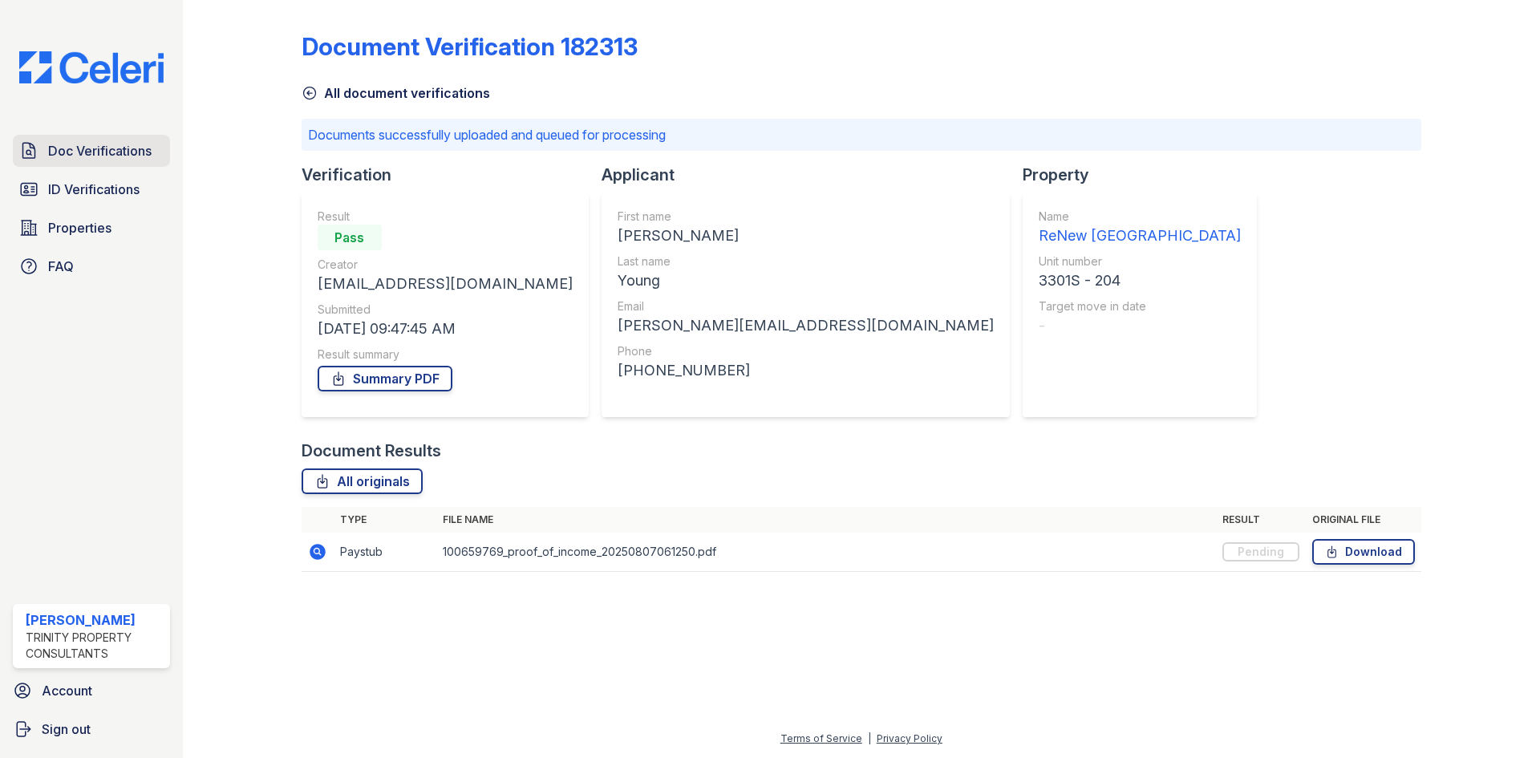
click at [144, 149] on span "Doc Verifications" at bounding box center [99, 150] width 103 height 19
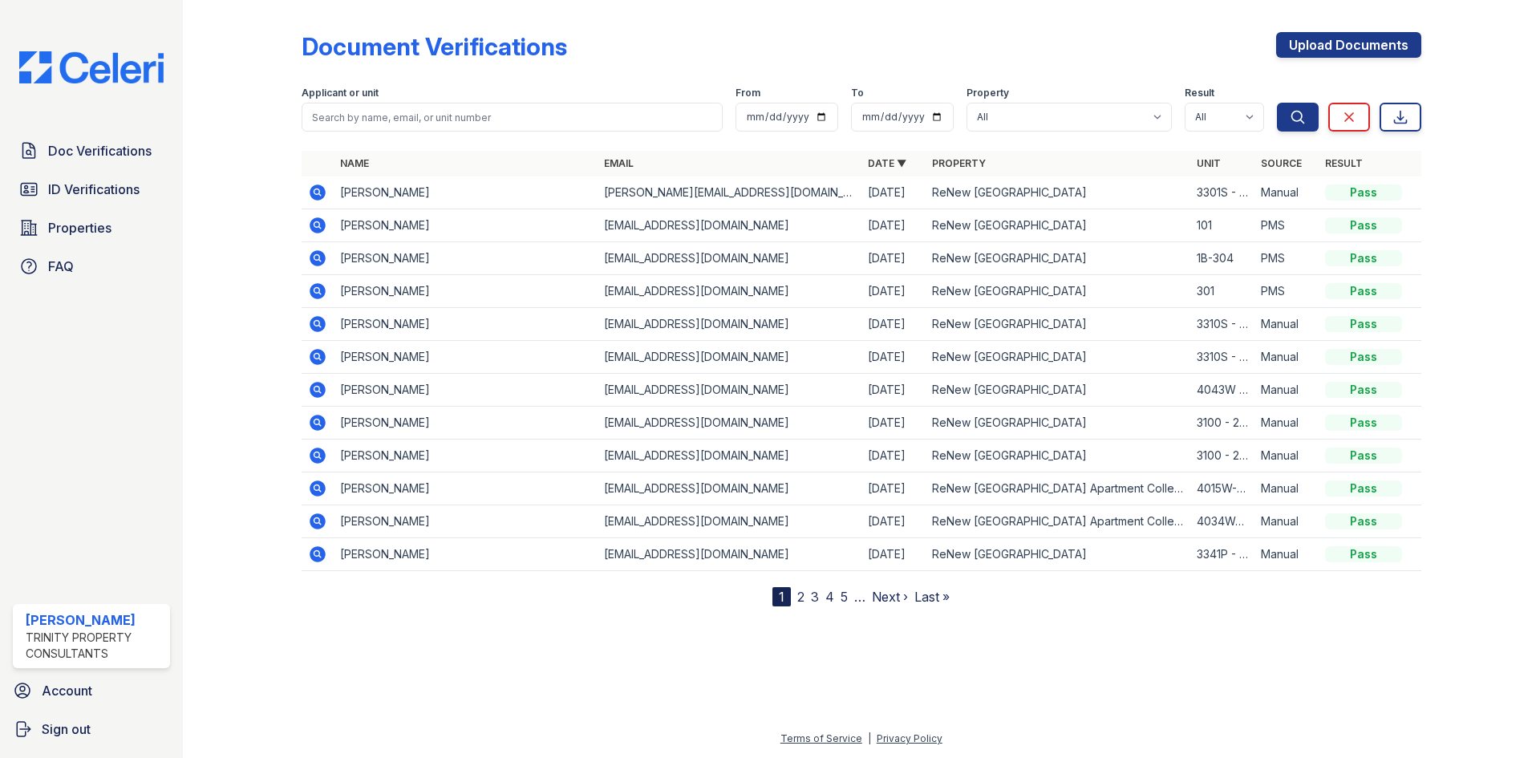
click at [316, 193] on icon at bounding box center [316, 191] width 4 height 4
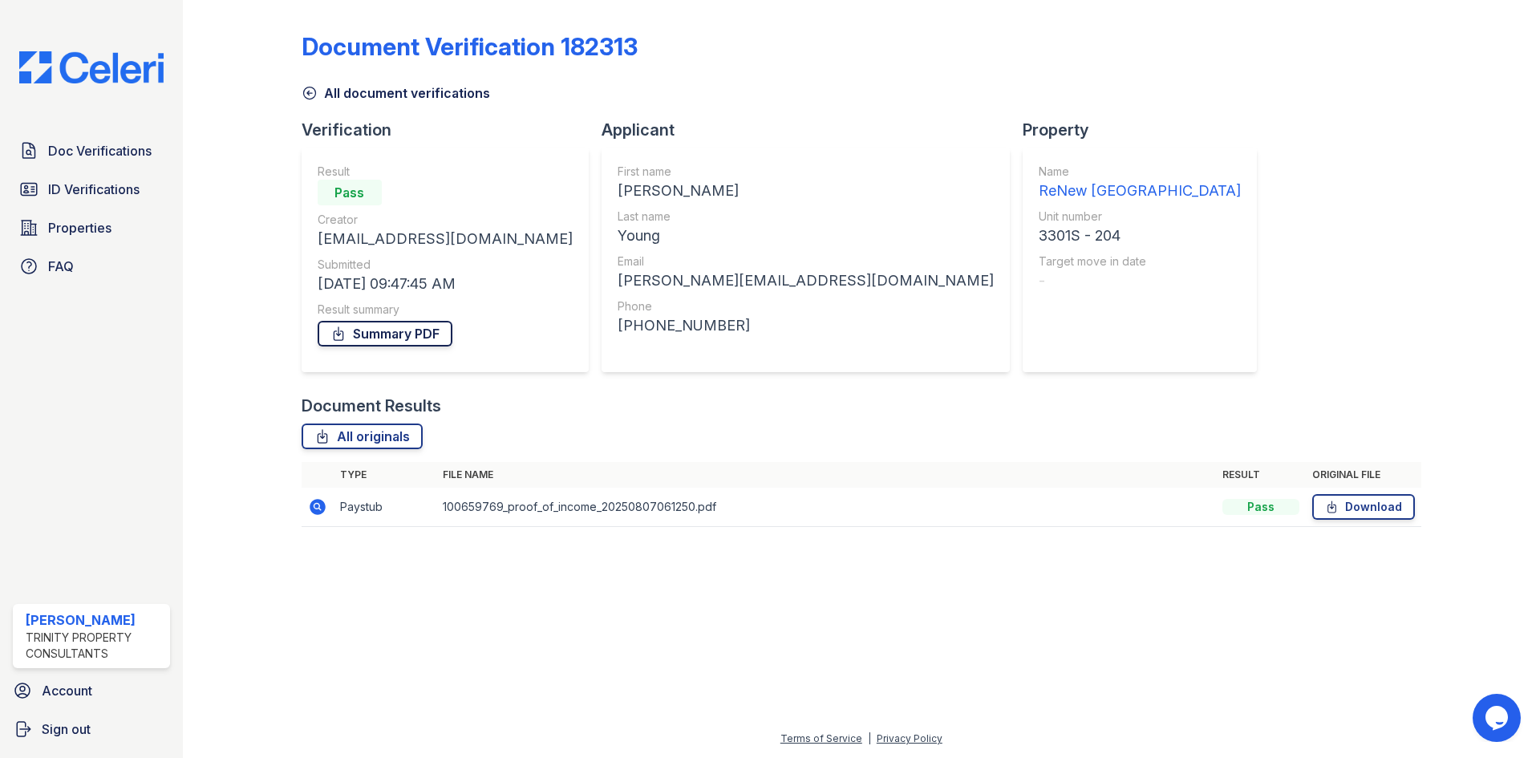
click at [400, 333] on link "Summary PDF" at bounding box center [385, 334] width 135 height 26
click at [108, 144] on span "Doc Verifications" at bounding box center [99, 150] width 103 height 19
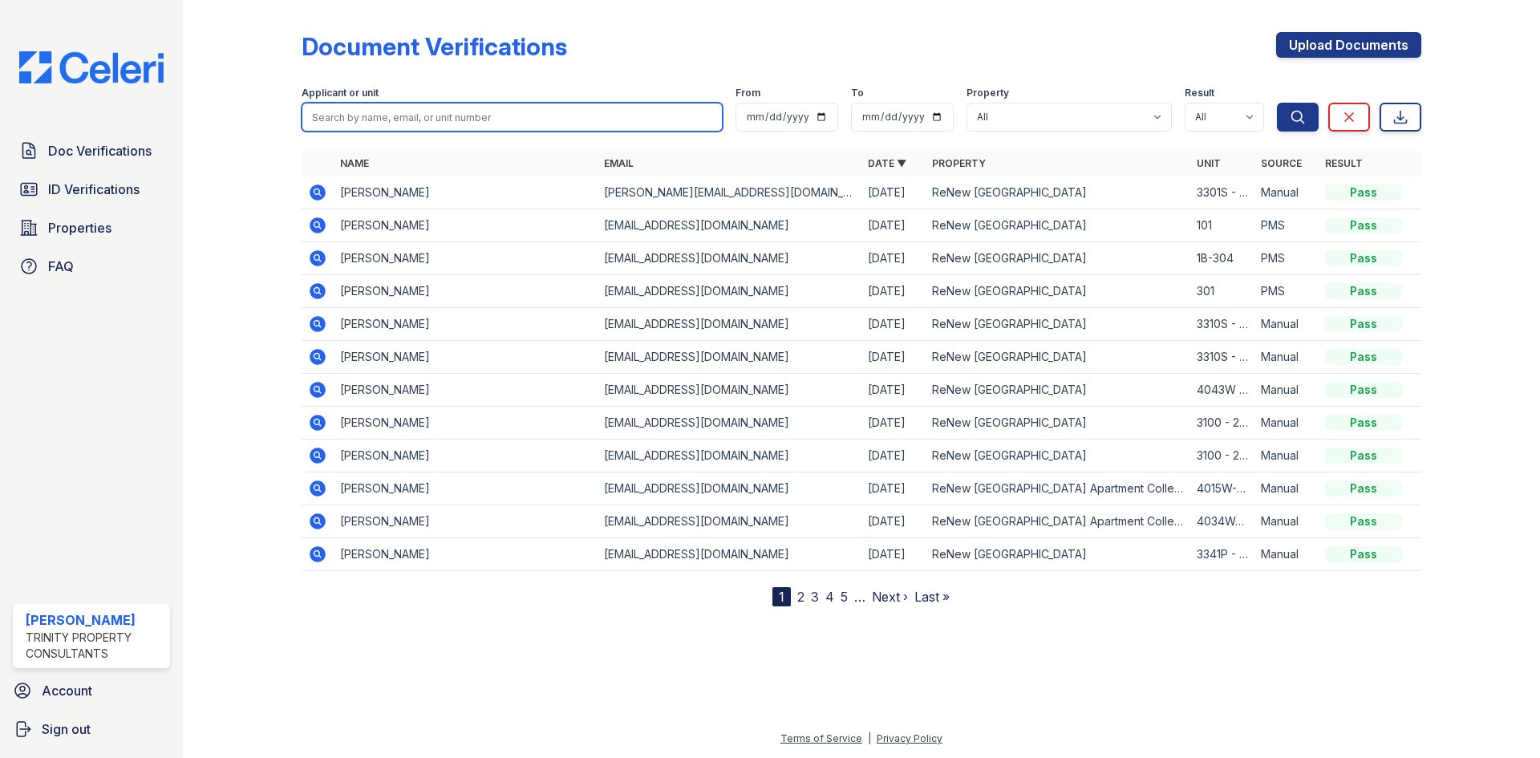
click at [422, 125] on input "search" at bounding box center [512, 117] width 421 height 29
type input "casey"
click at [1277, 103] on button "Search" at bounding box center [1298, 117] width 42 height 29
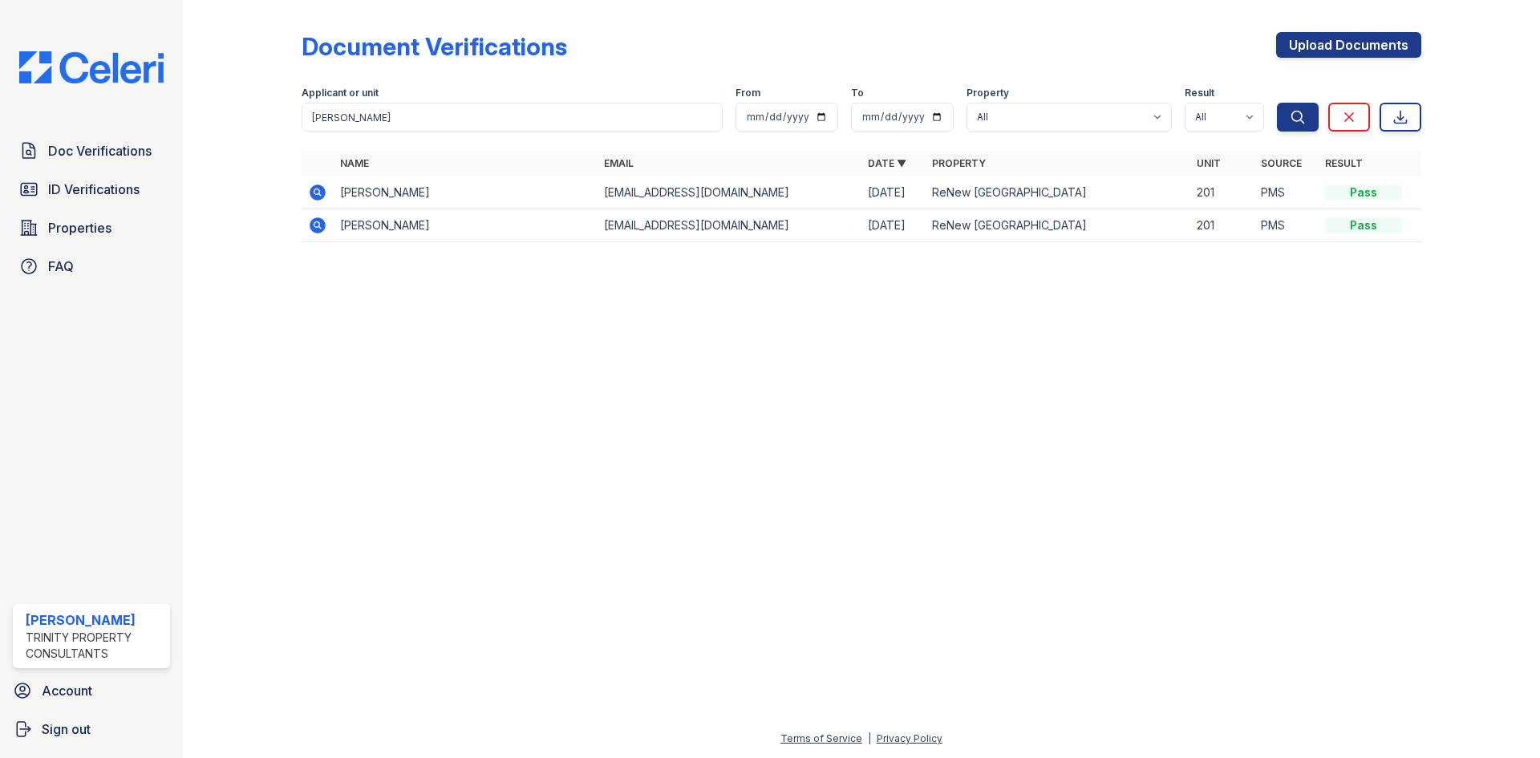
click at [318, 191] on icon at bounding box center [316, 191] width 4 height 4
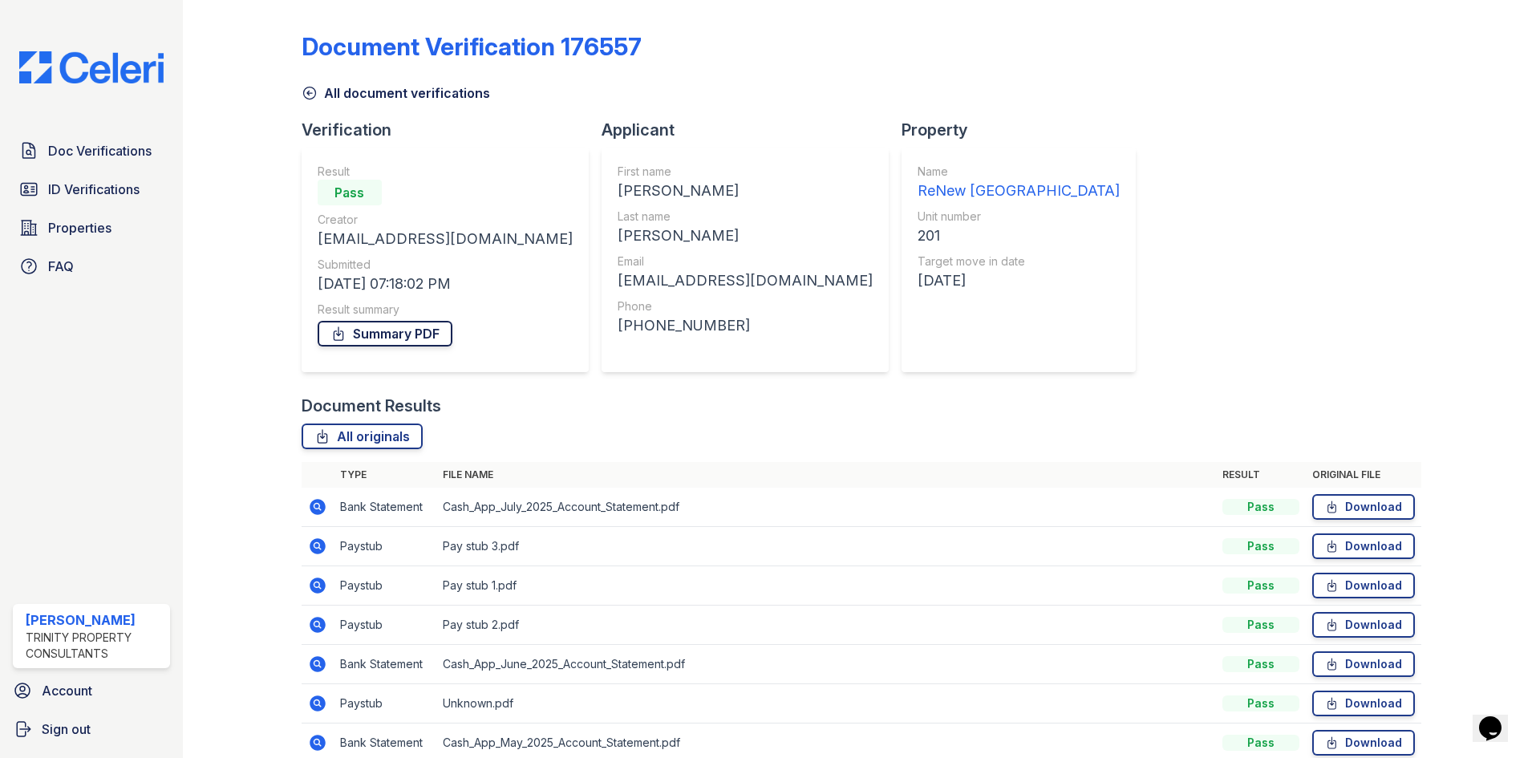
click at [420, 333] on link "Summary PDF" at bounding box center [385, 334] width 135 height 26
click at [314, 89] on icon at bounding box center [310, 93] width 16 height 16
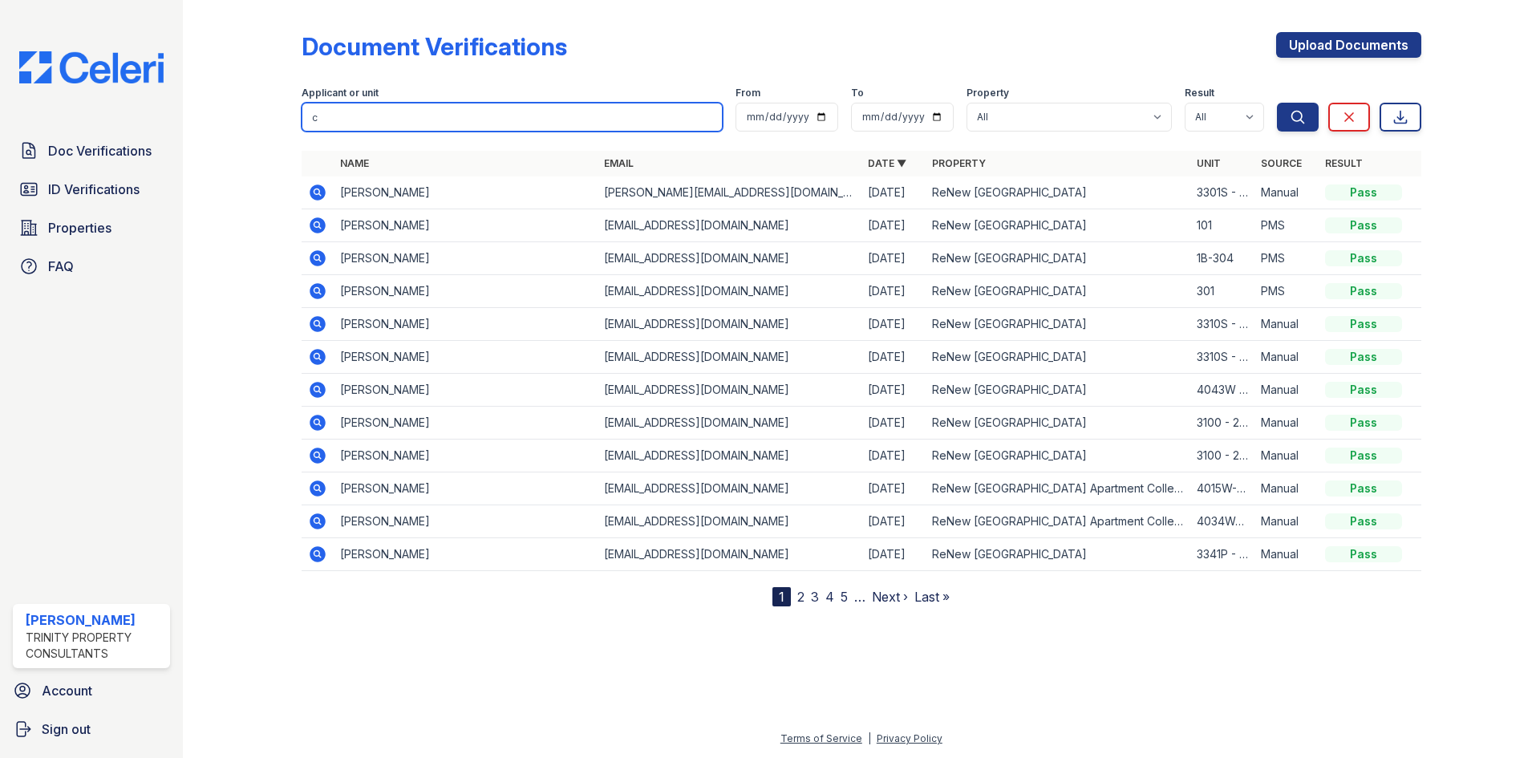
click at [384, 111] on input "c" at bounding box center [512, 117] width 421 height 29
type input "[PERSON_NAME]"
click at [1277, 103] on button "Search" at bounding box center [1298, 117] width 42 height 29
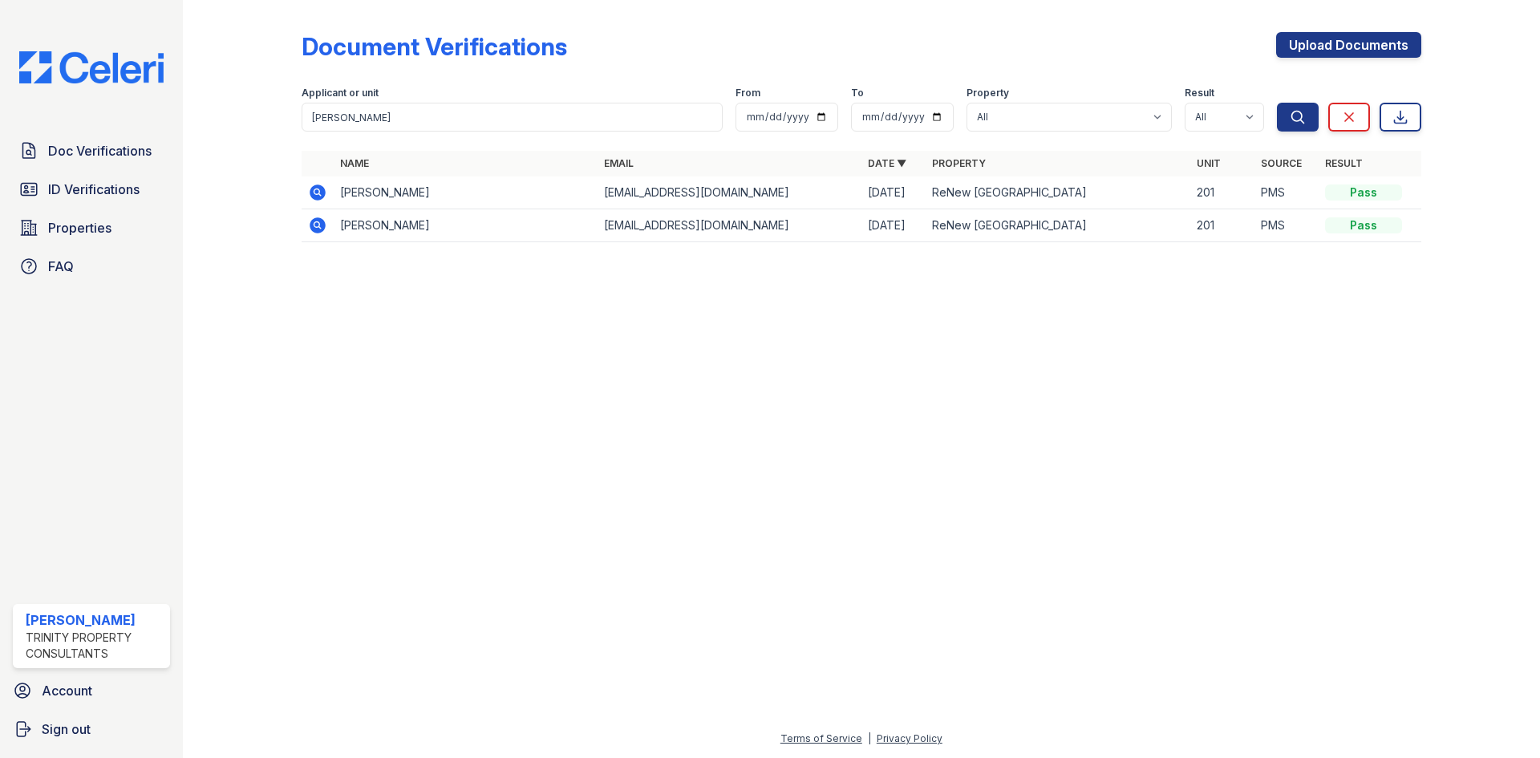
click at [318, 221] on icon at bounding box center [318, 225] width 16 height 16
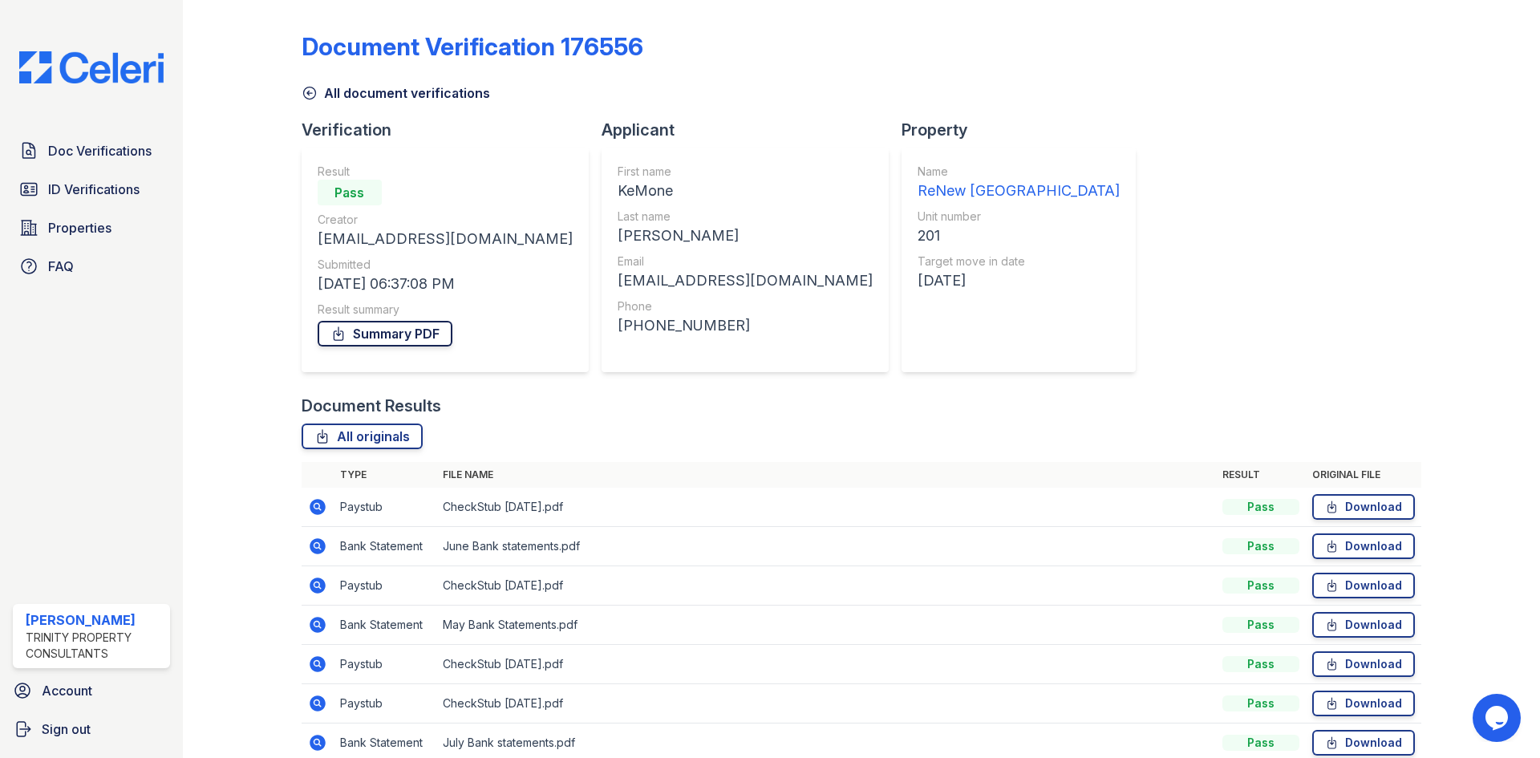
click at [359, 325] on link "Summary PDF" at bounding box center [385, 334] width 135 height 26
click at [108, 172] on div "Doc Verifications ID Verifications Properties FAQ" at bounding box center [91, 209] width 170 height 148
click at [103, 182] on span "ID Verifications" at bounding box center [93, 189] width 91 height 19
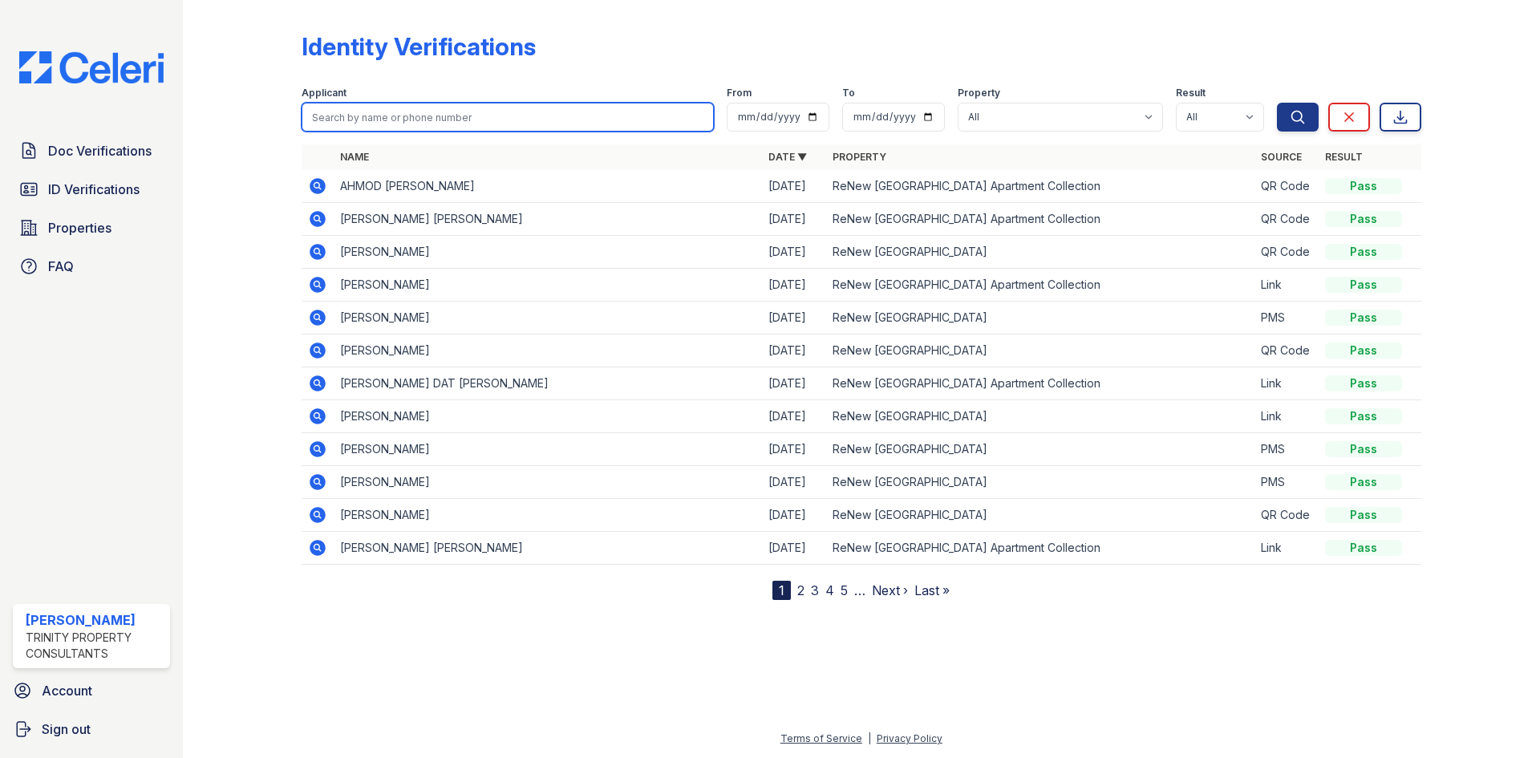
click at [384, 113] on input "search" at bounding box center [508, 117] width 412 height 29
type input "[PERSON_NAME]"
click at [1277, 103] on button "Search" at bounding box center [1298, 117] width 42 height 29
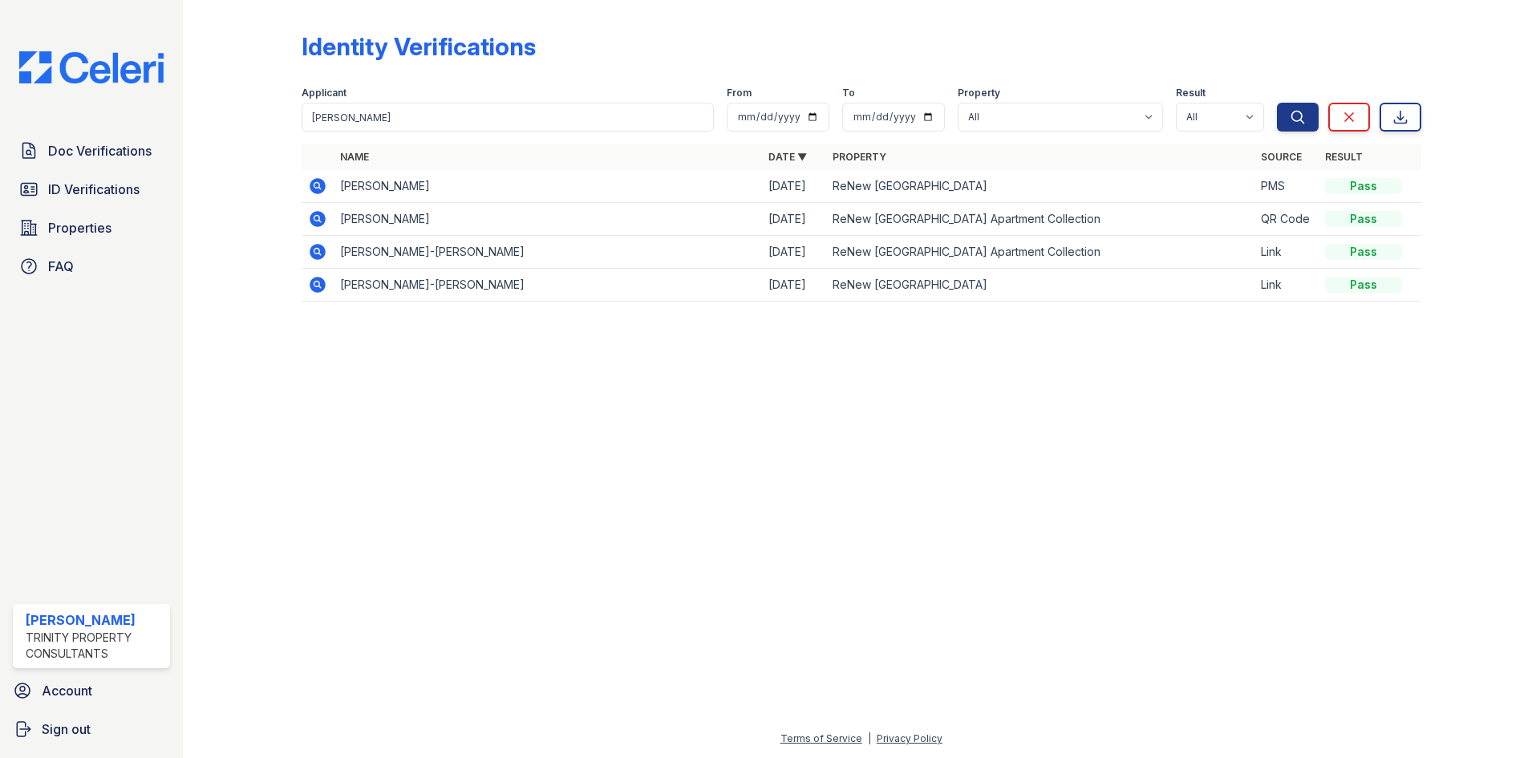
click at [316, 184] on icon at bounding box center [316, 185] width 4 height 4
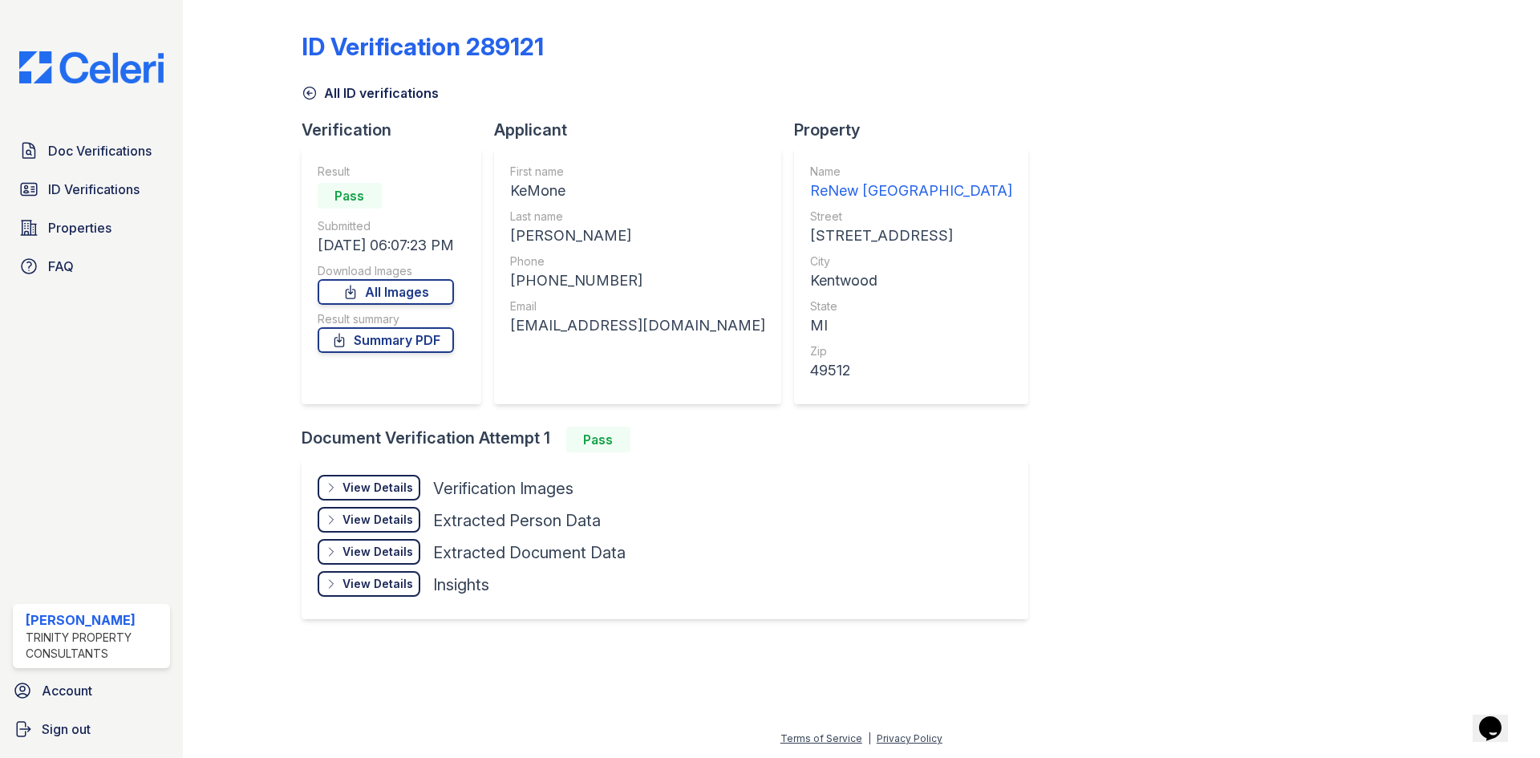
click at [389, 486] on div "View Details" at bounding box center [378, 488] width 71 height 16
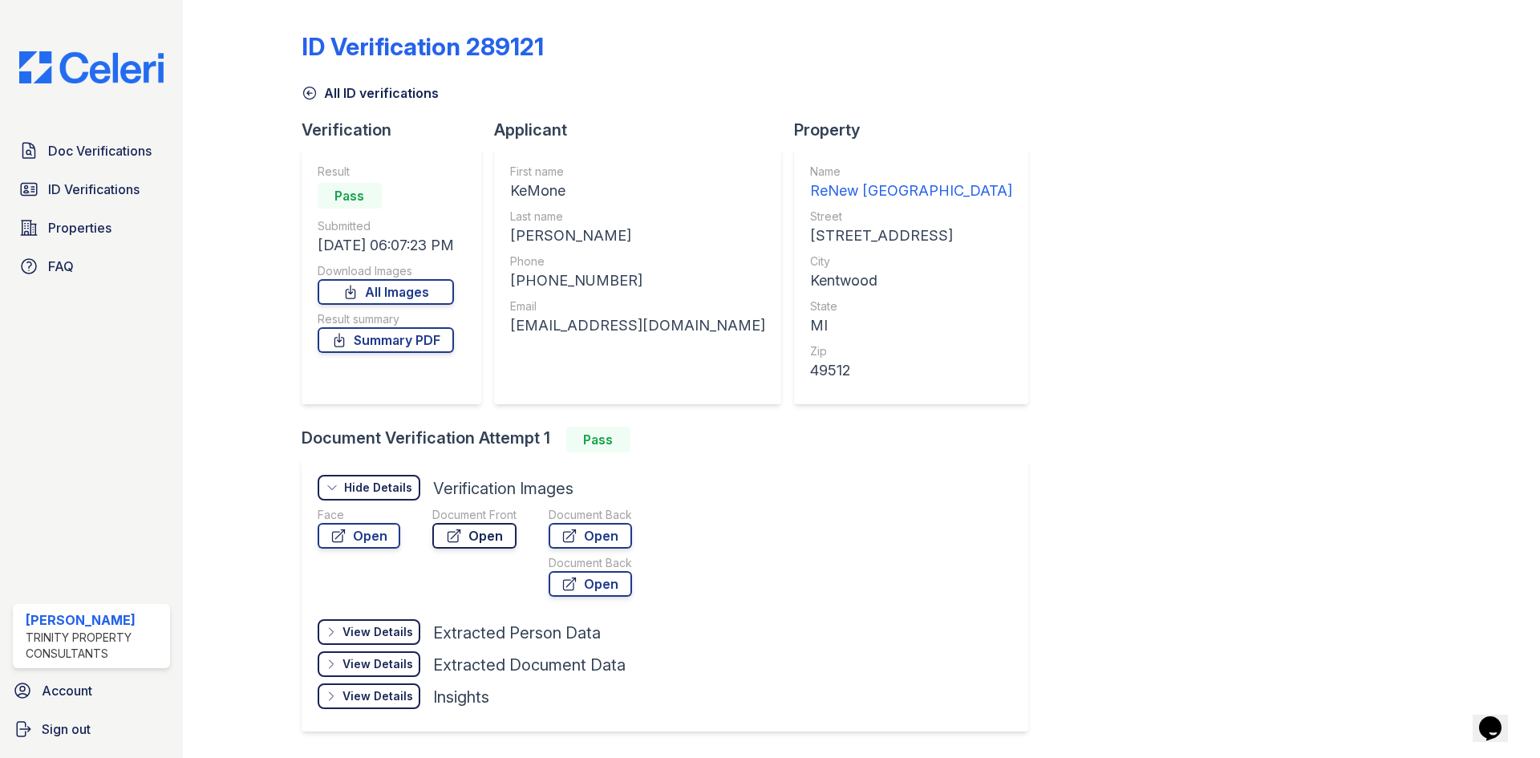
click at [452, 534] on icon at bounding box center [454, 536] width 16 height 16
click at [611, 535] on link "Open" at bounding box center [590, 536] width 83 height 26
click at [395, 347] on link "Summary PDF" at bounding box center [386, 340] width 136 height 26
click at [94, 221] on span "Properties" at bounding box center [79, 227] width 63 height 19
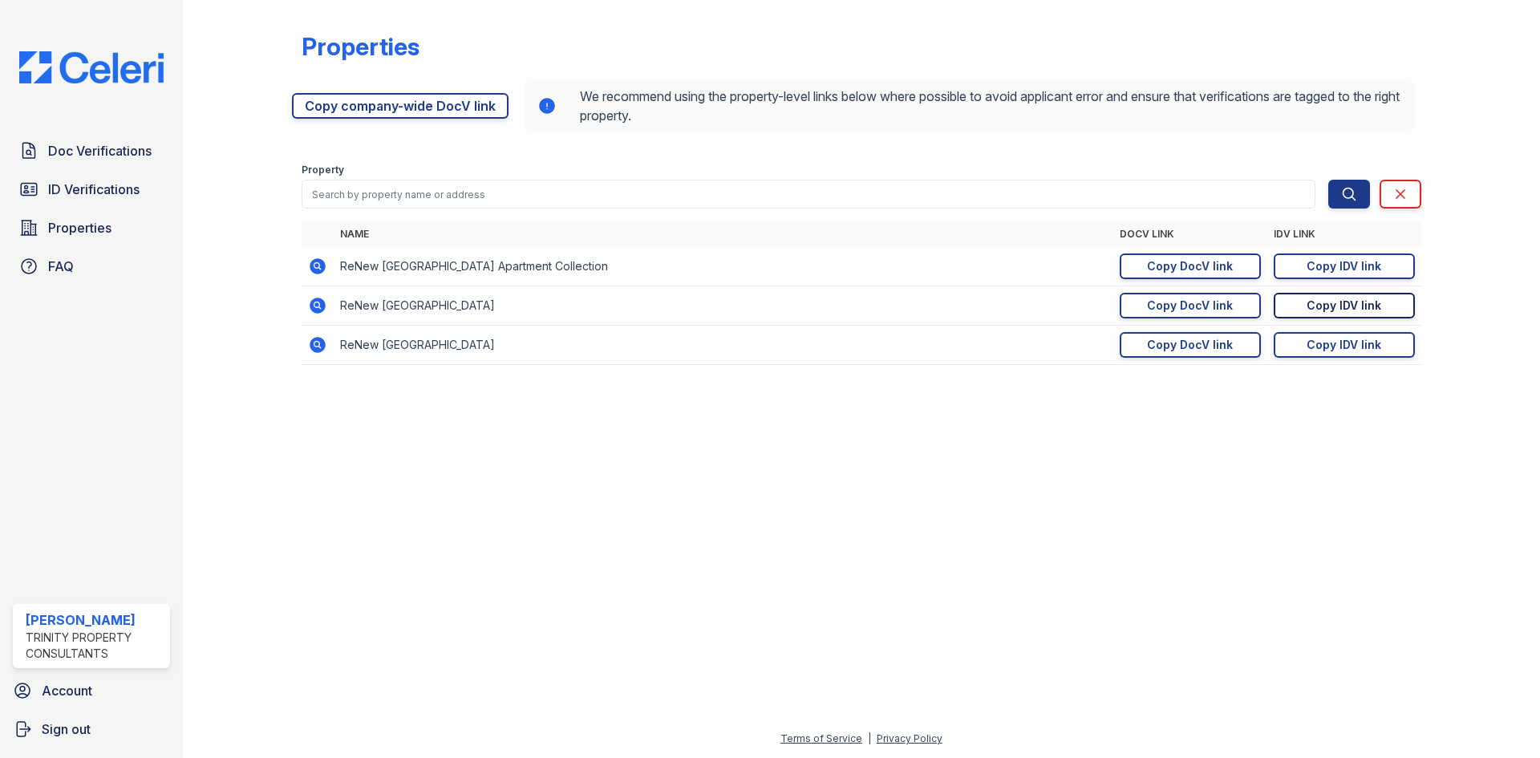
click at [1337, 302] on div "Copy IDV link" at bounding box center [1344, 306] width 75 height 16
